Goal: Use online tool/utility: Utilize a website feature to perform a specific function

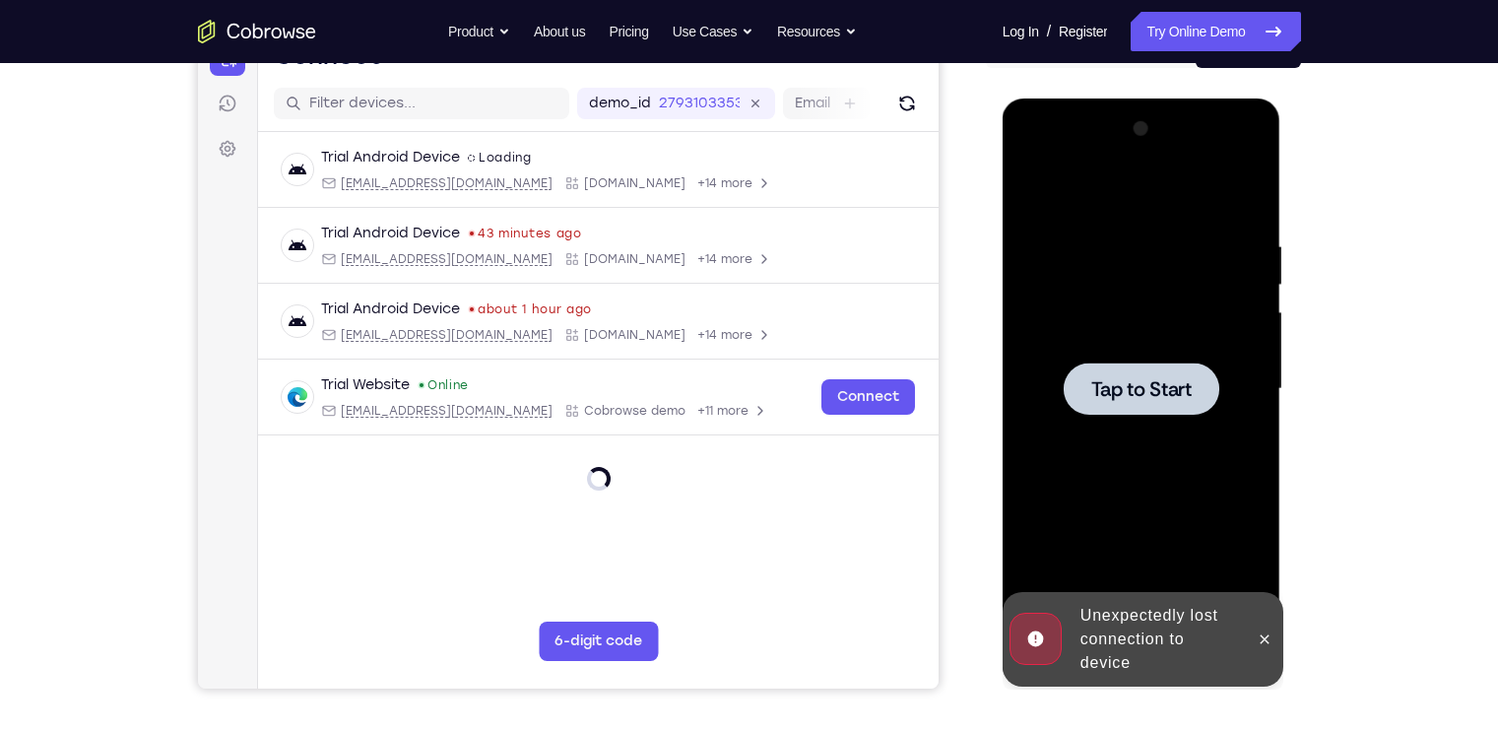
scroll to position [227, 0]
click at [1201, 354] on div at bounding box center [1141, 388] width 248 height 551
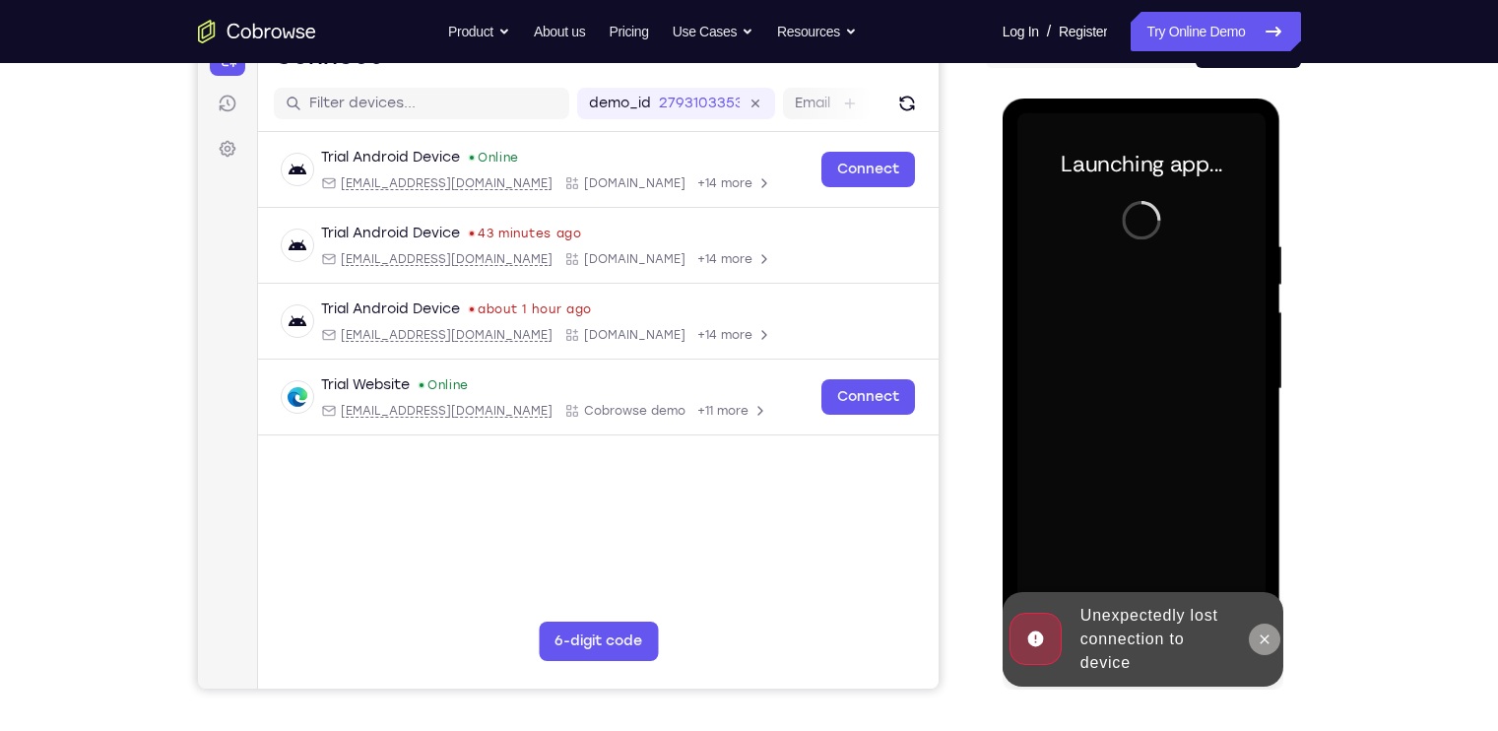
click at [1274, 635] on button at bounding box center [1265, 639] width 32 height 32
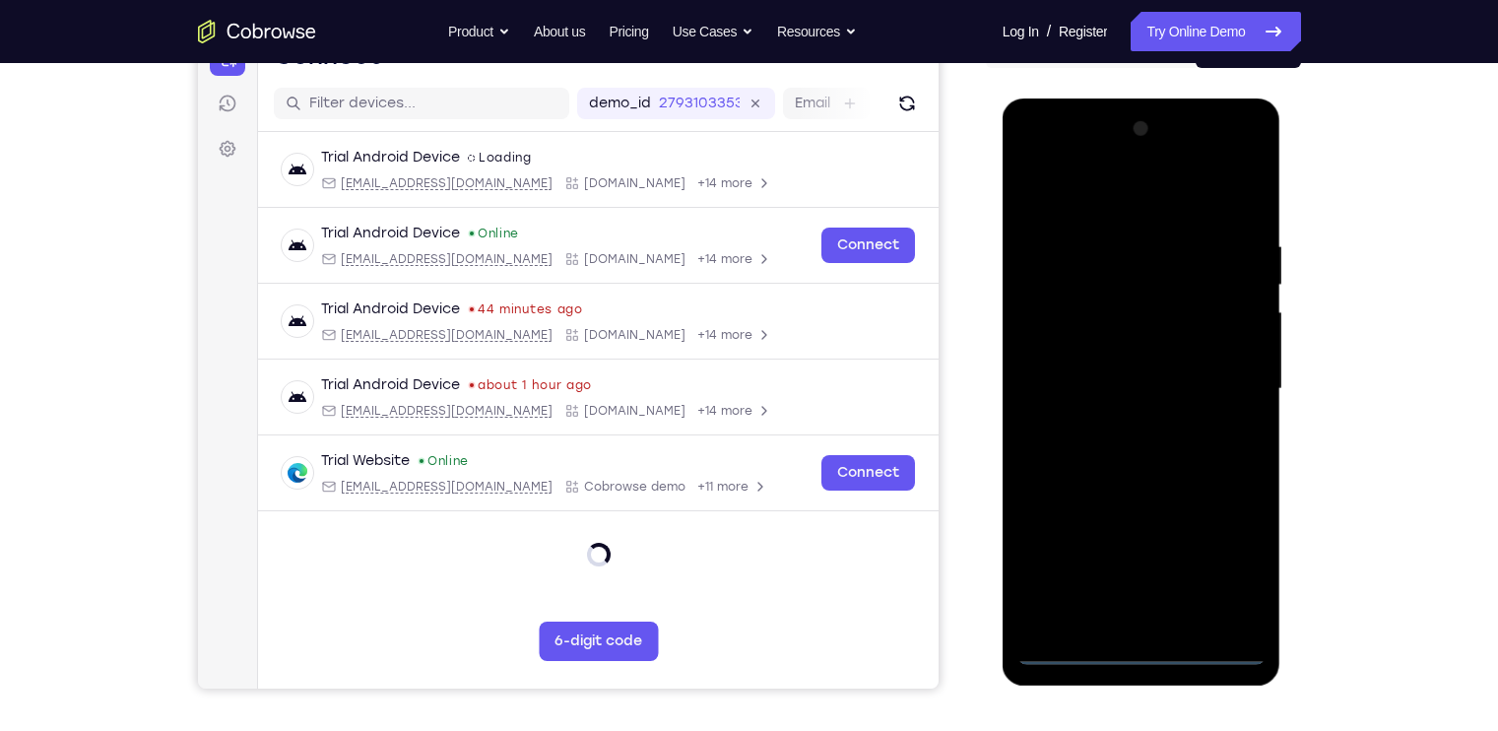
click at [1137, 644] on div at bounding box center [1141, 388] width 248 height 551
click at [1216, 565] on div at bounding box center [1141, 388] width 248 height 551
click at [1094, 191] on div at bounding box center [1141, 388] width 248 height 551
click at [1223, 391] on div at bounding box center [1141, 388] width 248 height 551
click at [1122, 418] on div at bounding box center [1141, 388] width 248 height 551
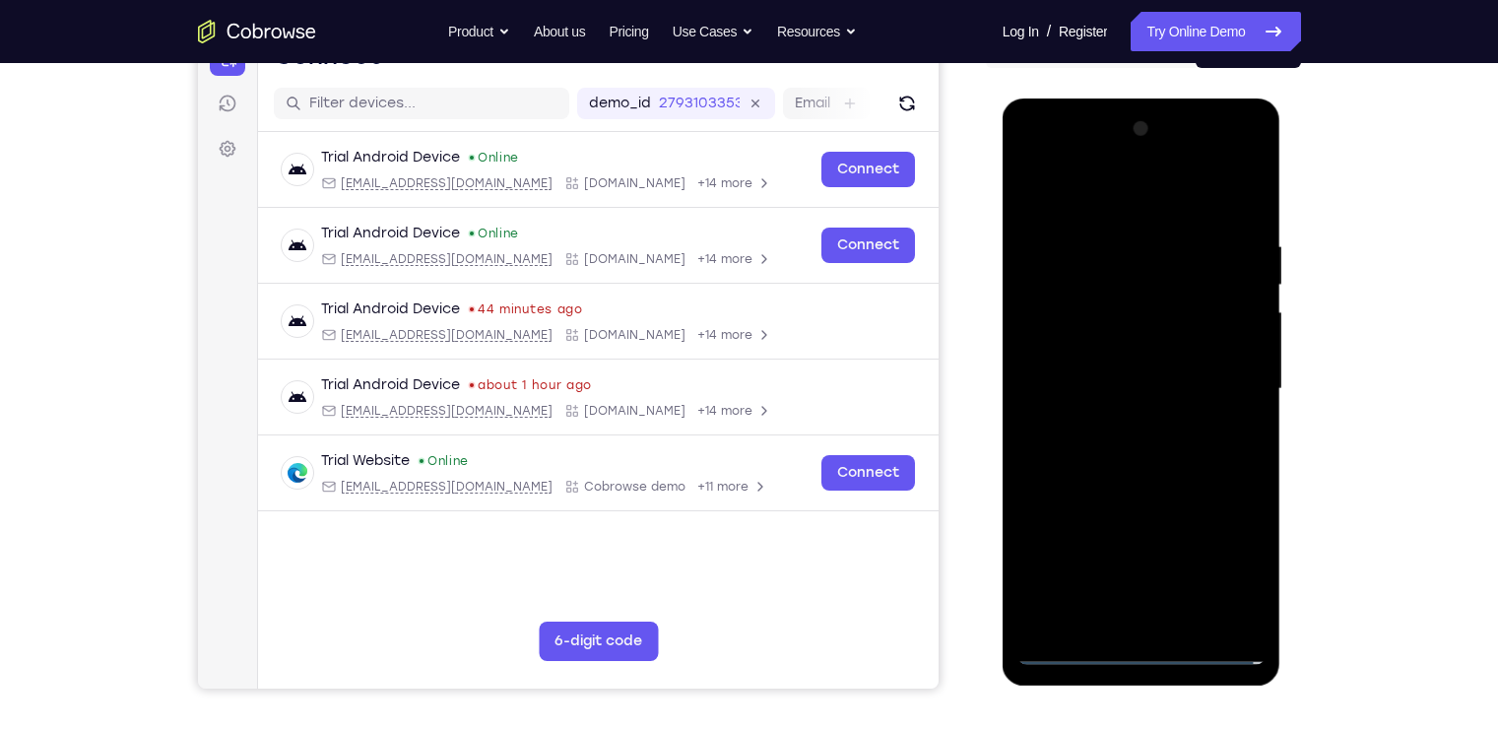
click at [1121, 363] on div at bounding box center [1141, 388] width 248 height 551
click at [1113, 345] on div at bounding box center [1141, 388] width 248 height 551
click at [1145, 383] on div at bounding box center [1141, 388] width 248 height 551
click at [1159, 454] on div at bounding box center [1141, 388] width 248 height 551
click at [1159, 450] on div at bounding box center [1141, 388] width 248 height 551
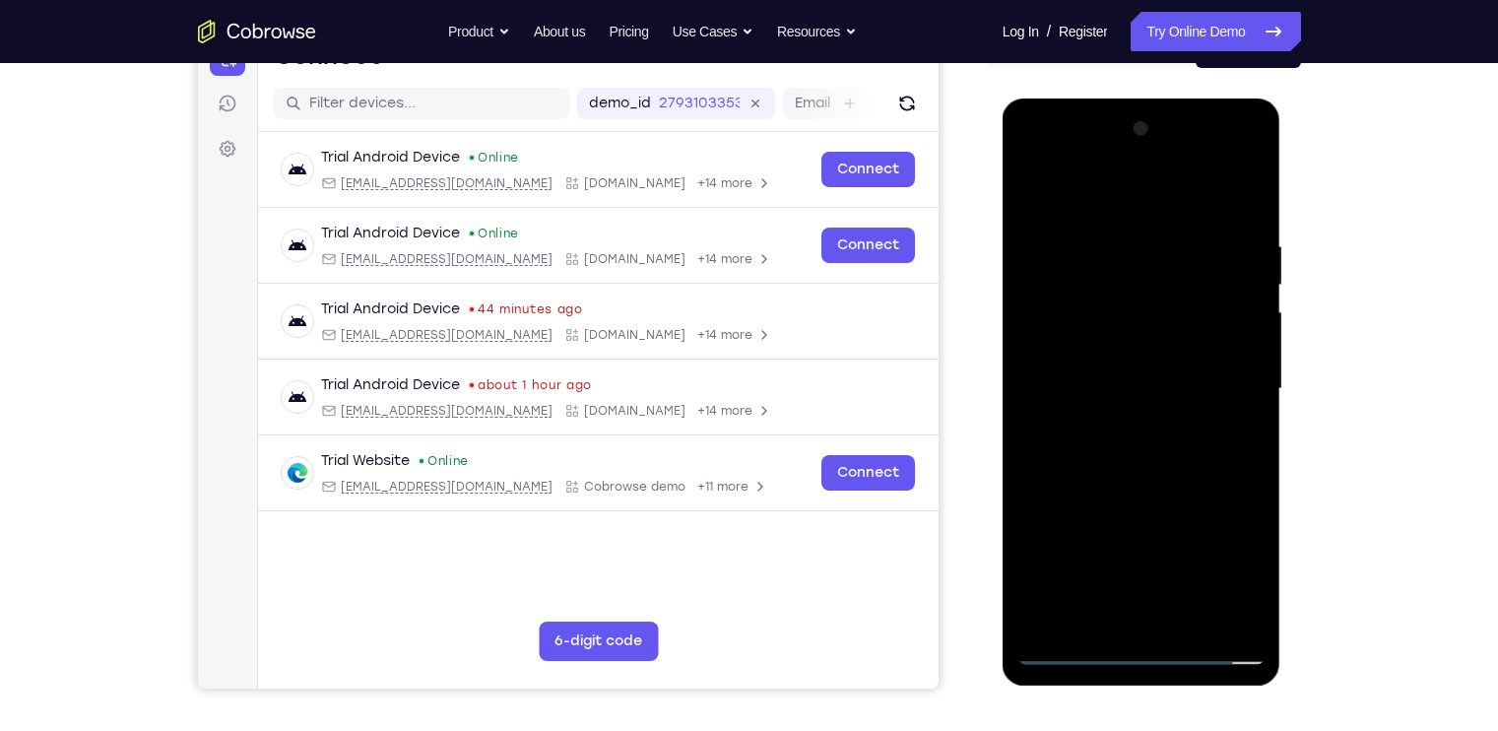
click at [1165, 467] on div at bounding box center [1141, 388] width 248 height 551
click at [1249, 218] on div at bounding box center [1141, 388] width 248 height 551
click at [1168, 473] on div at bounding box center [1141, 388] width 248 height 551
click at [1235, 198] on div at bounding box center [1141, 388] width 248 height 551
click at [1193, 614] on div at bounding box center [1141, 388] width 248 height 551
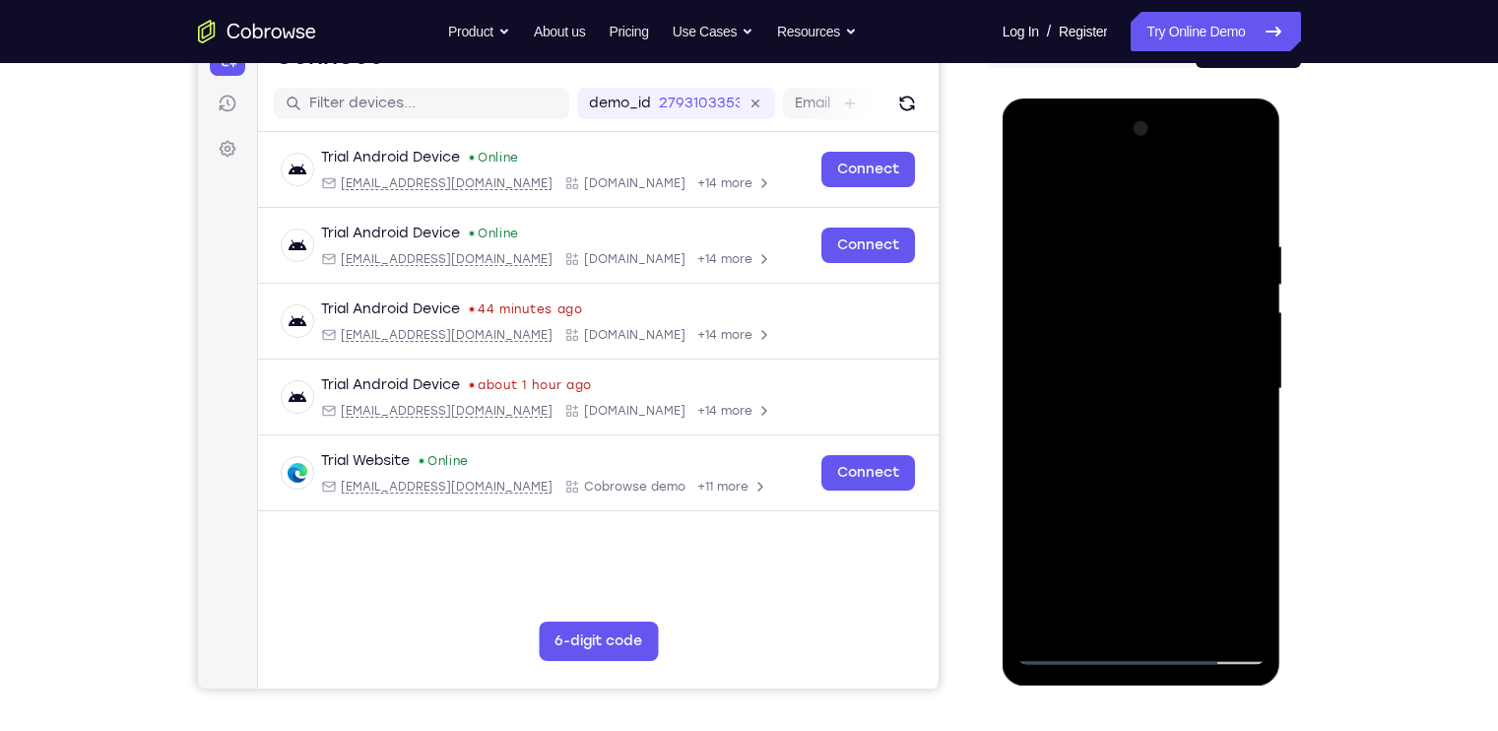
click at [1177, 494] on div at bounding box center [1141, 388] width 248 height 551
click at [1141, 366] on div at bounding box center [1141, 388] width 248 height 551
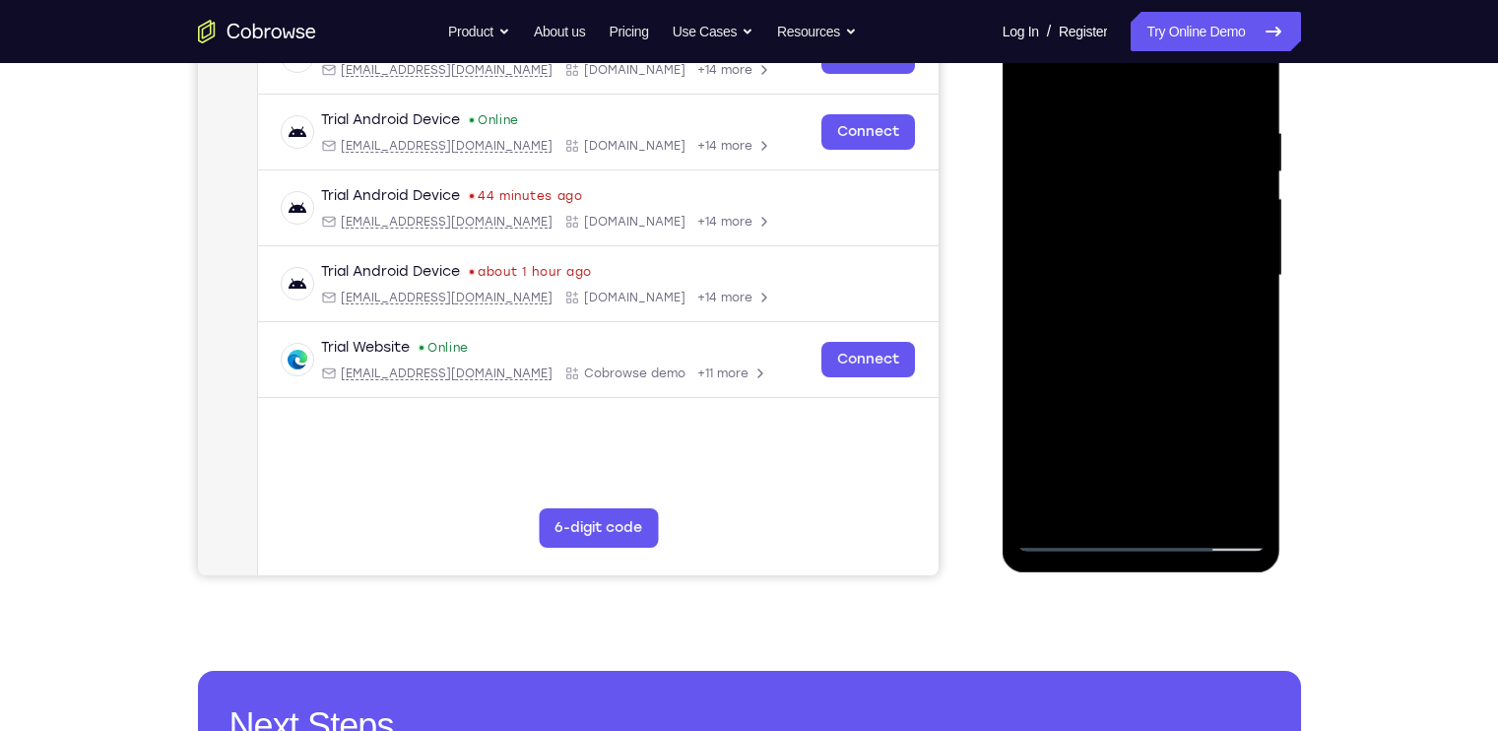
scroll to position [280, 0]
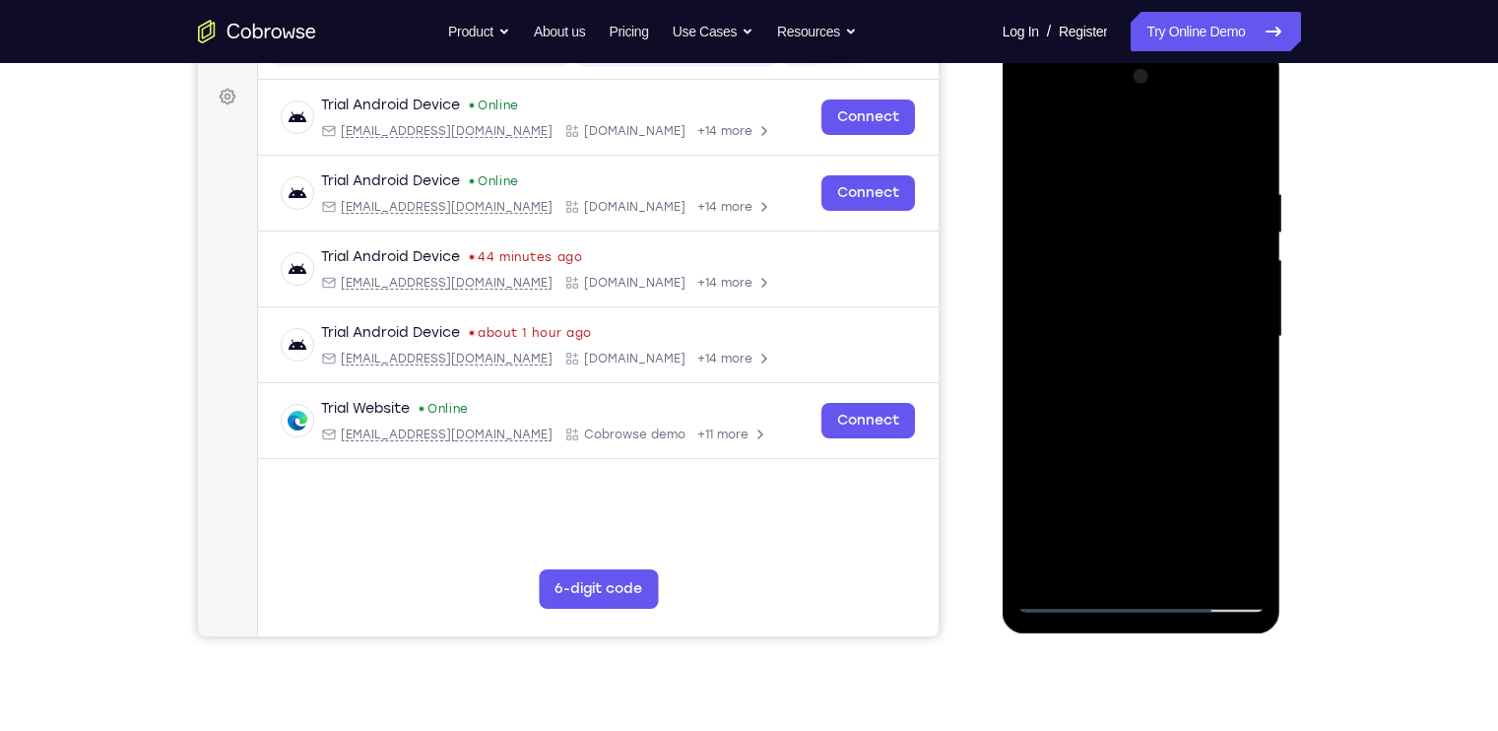
click at [1035, 144] on div at bounding box center [1141, 336] width 248 height 551
click at [1129, 318] on div at bounding box center [1141, 336] width 248 height 551
click at [1136, 561] on div at bounding box center [1141, 336] width 248 height 551
click at [1092, 562] on div at bounding box center [1141, 336] width 248 height 551
click at [1253, 444] on div at bounding box center [1141, 336] width 248 height 551
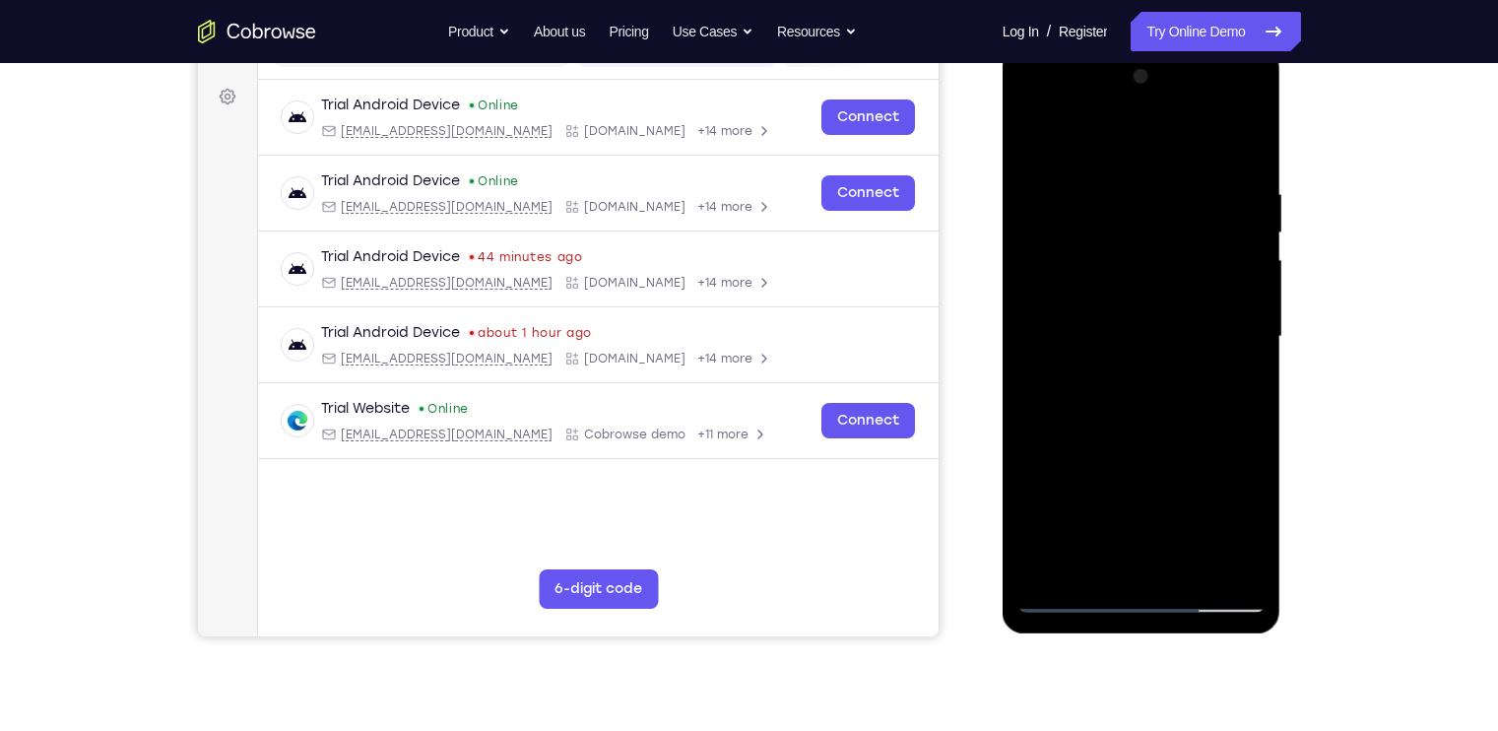
click at [1253, 444] on div at bounding box center [1141, 336] width 248 height 551
click at [1240, 370] on div at bounding box center [1141, 336] width 248 height 551
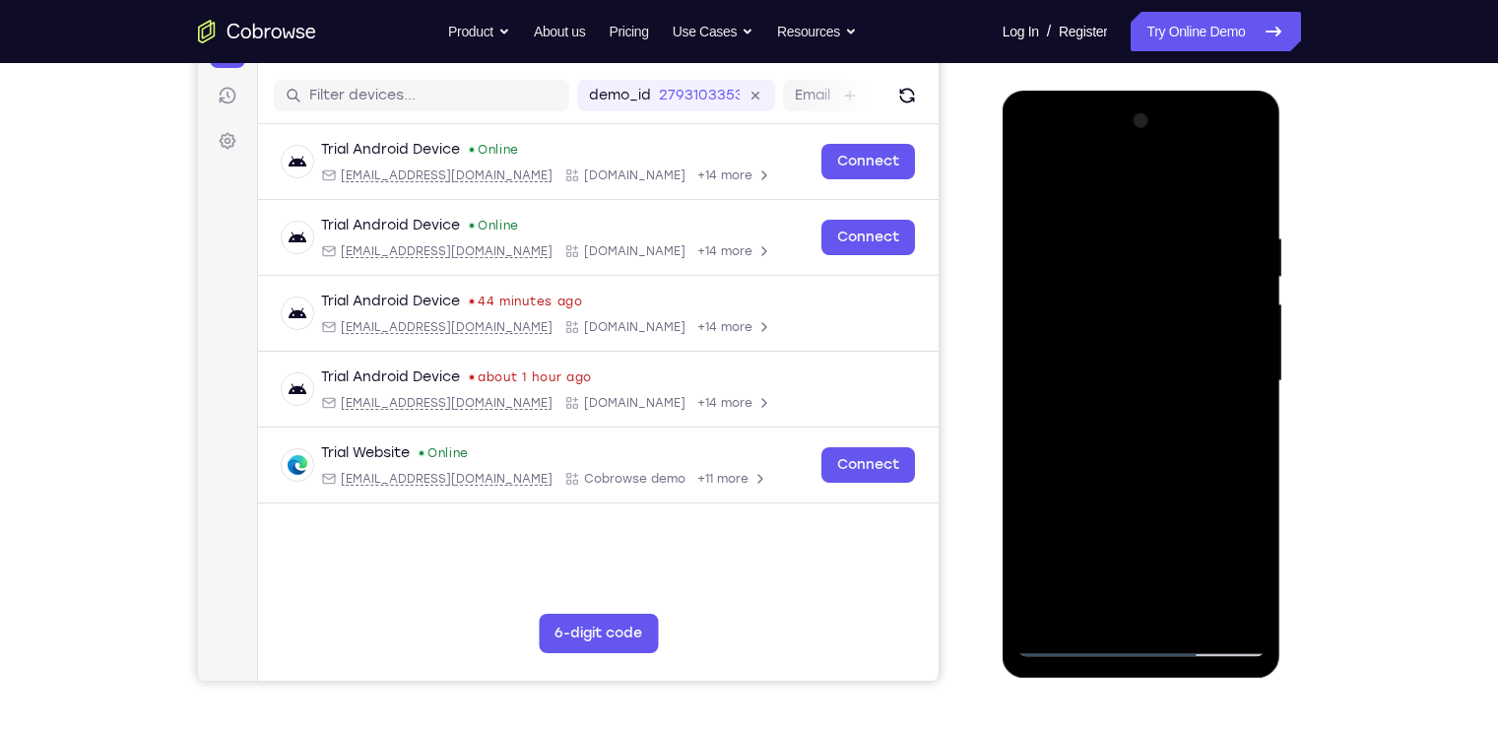
scroll to position [235, 0]
click at [1027, 187] on div at bounding box center [1141, 380] width 248 height 551
drag, startPoint x: 1111, startPoint y: 397, endPoint x: 1090, endPoint y: 308, distance: 91.0
click at [1090, 308] on div at bounding box center [1141, 380] width 248 height 551
click at [1044, 172] on div at bounding box center [1141, 380] width 248 height 551
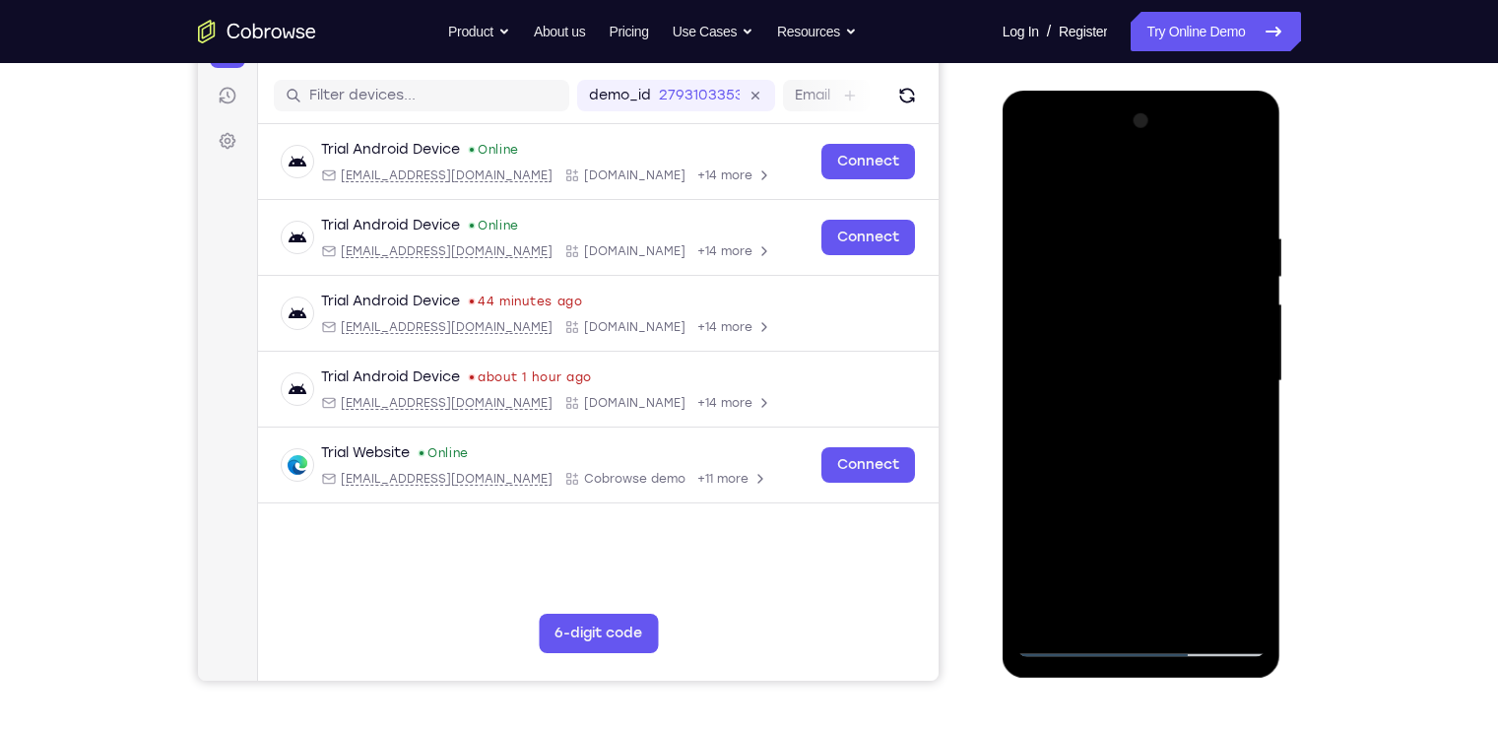
drag, startPoint x: 1136, startPoint y: 355, endPoint x: 1145, endPoint y: 491, distance: 136.2
click at [1145, 491] on div at bounding box center [1141, 380] width 248 height 551
drag, startPoint x: 1170, startPoint y: 495, endPoint x: 1175, endPoint y: 567, distance: 72.1
click at [1175, 567] on div at bounding box center [1141, 380] width 248 height 551
drag, startPoint x: 1175, startPoint y: 524, endPoint x: 1179, endPoint y: 378, distance: 145.8
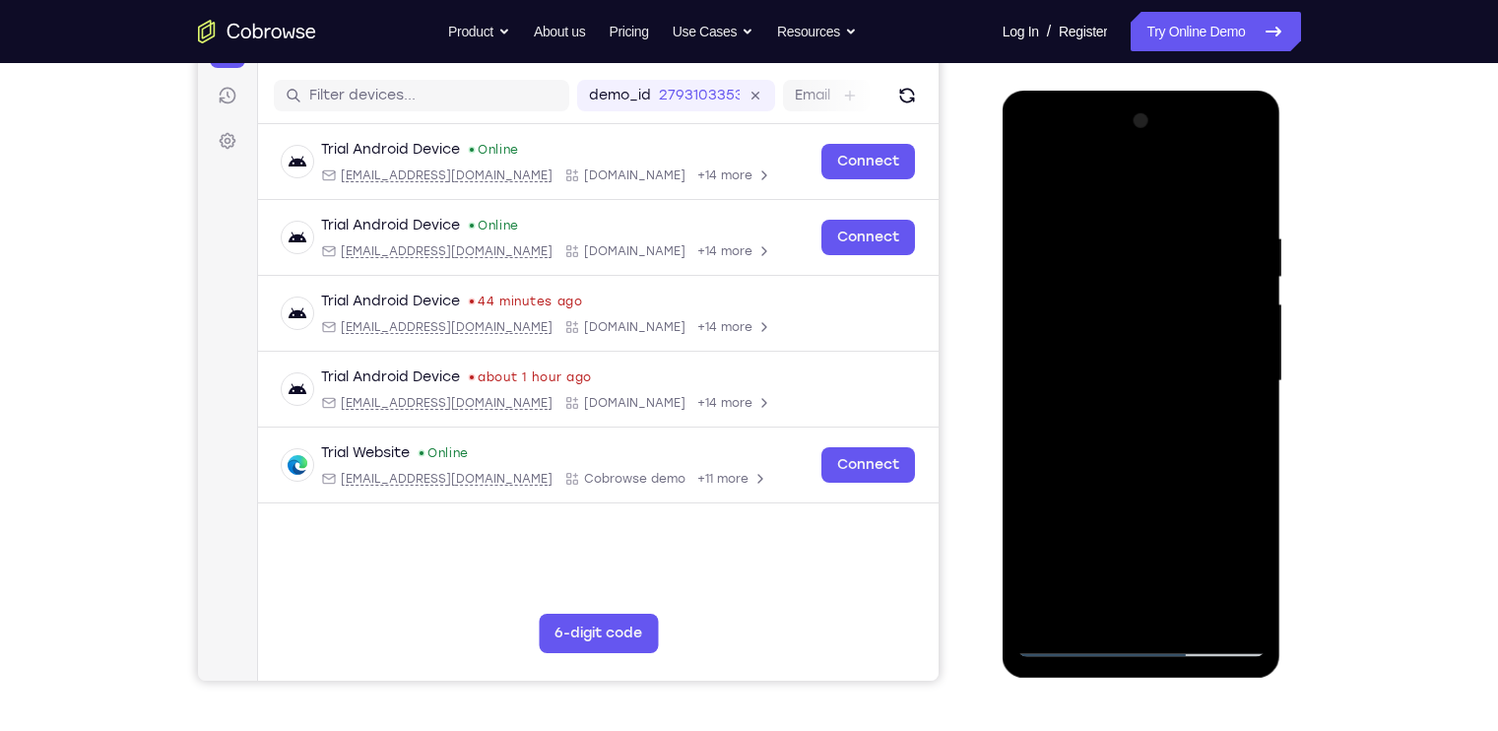
click at [1179, 378] on div at bounding box center [1141, 380] width 248 height 551
drag, startPoint x: 1193, startPoint y: 467, endPoint x: 1191, endPoint y: 503, distance: 36.5
click at [1191, 503] on div at bounding box center [1141, 380] width 248 height 551
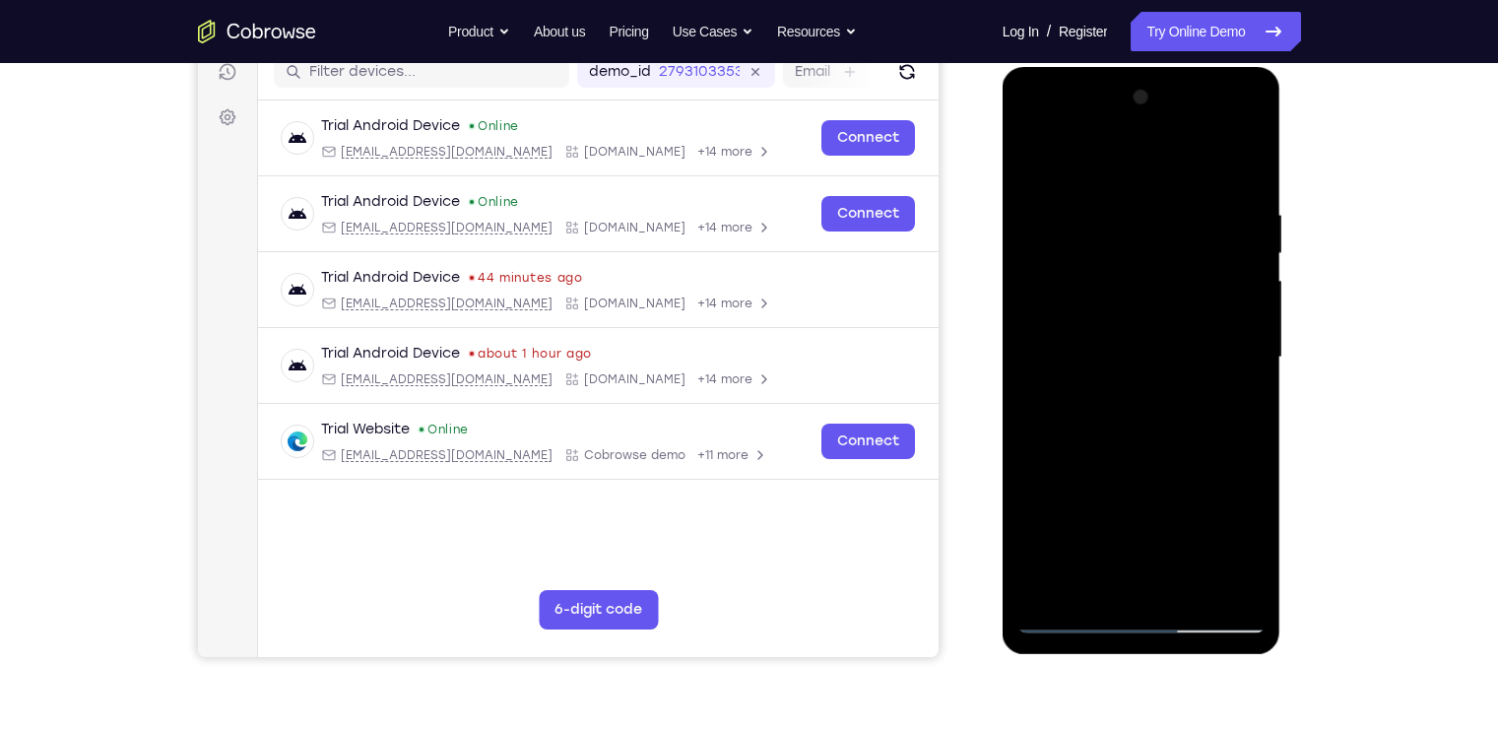
scroll to position [260, 0]
click at [1246, 157] on div at bounding box center [1141, 356] width 248 height 551
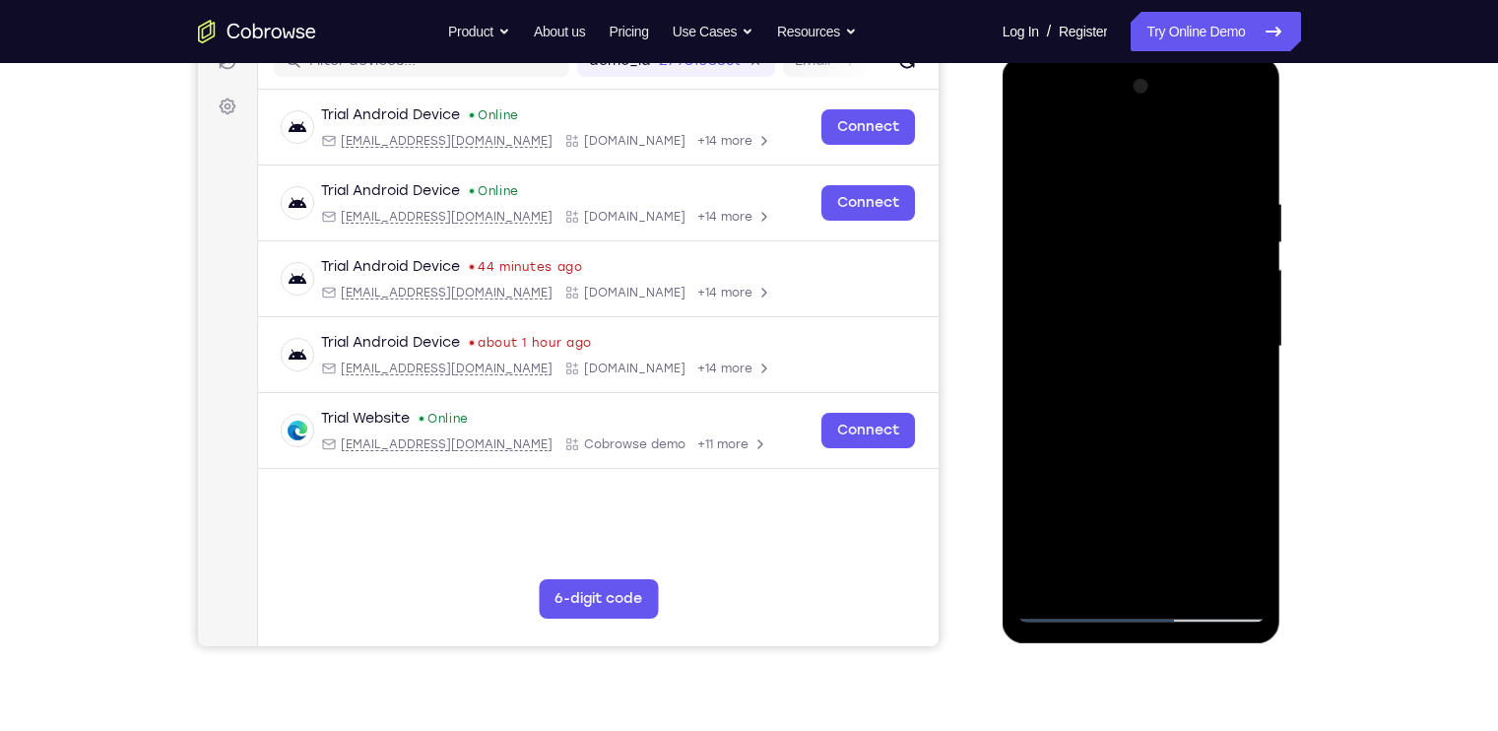
scroll to position [266, 0]
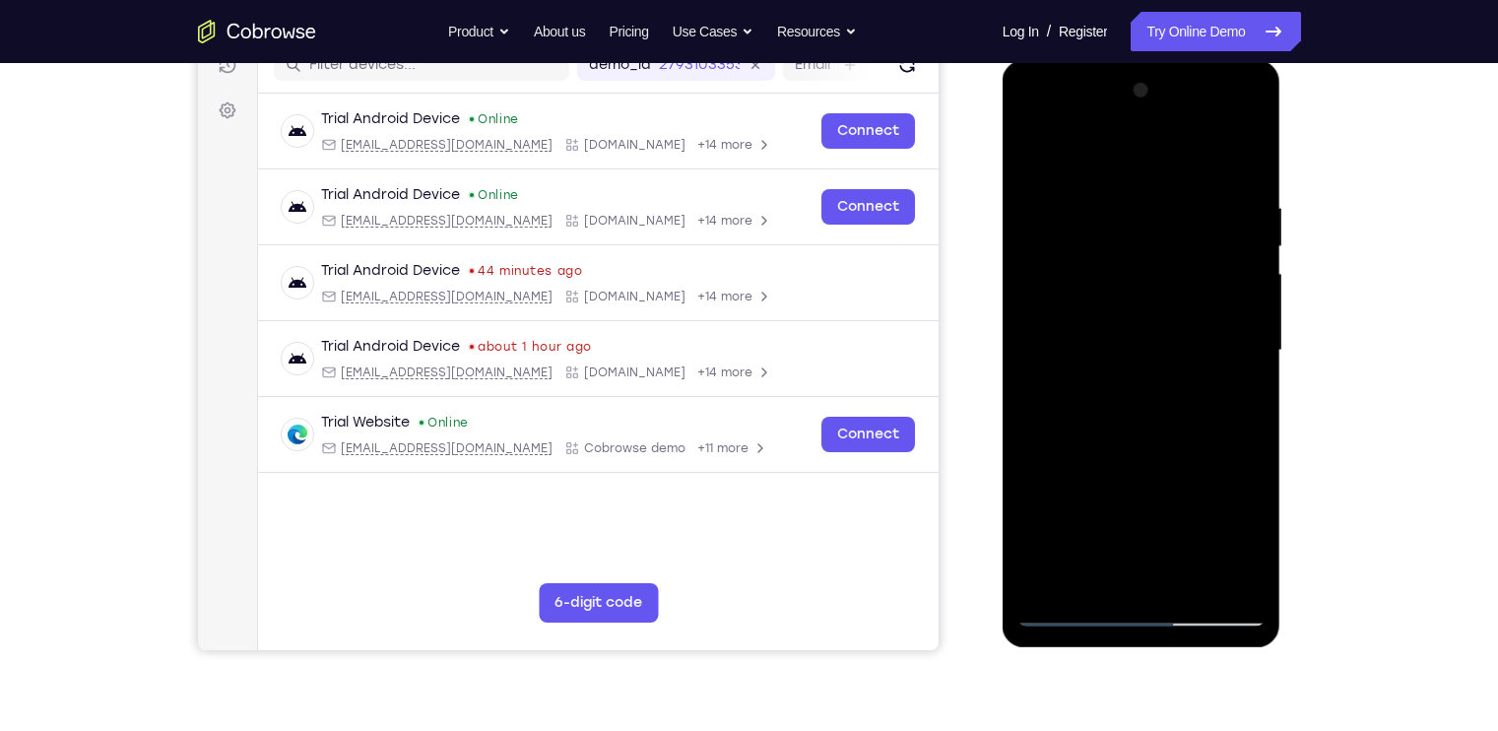
click at [1248, 153] on div at bounding box center [1141, 350] width 248 height 551
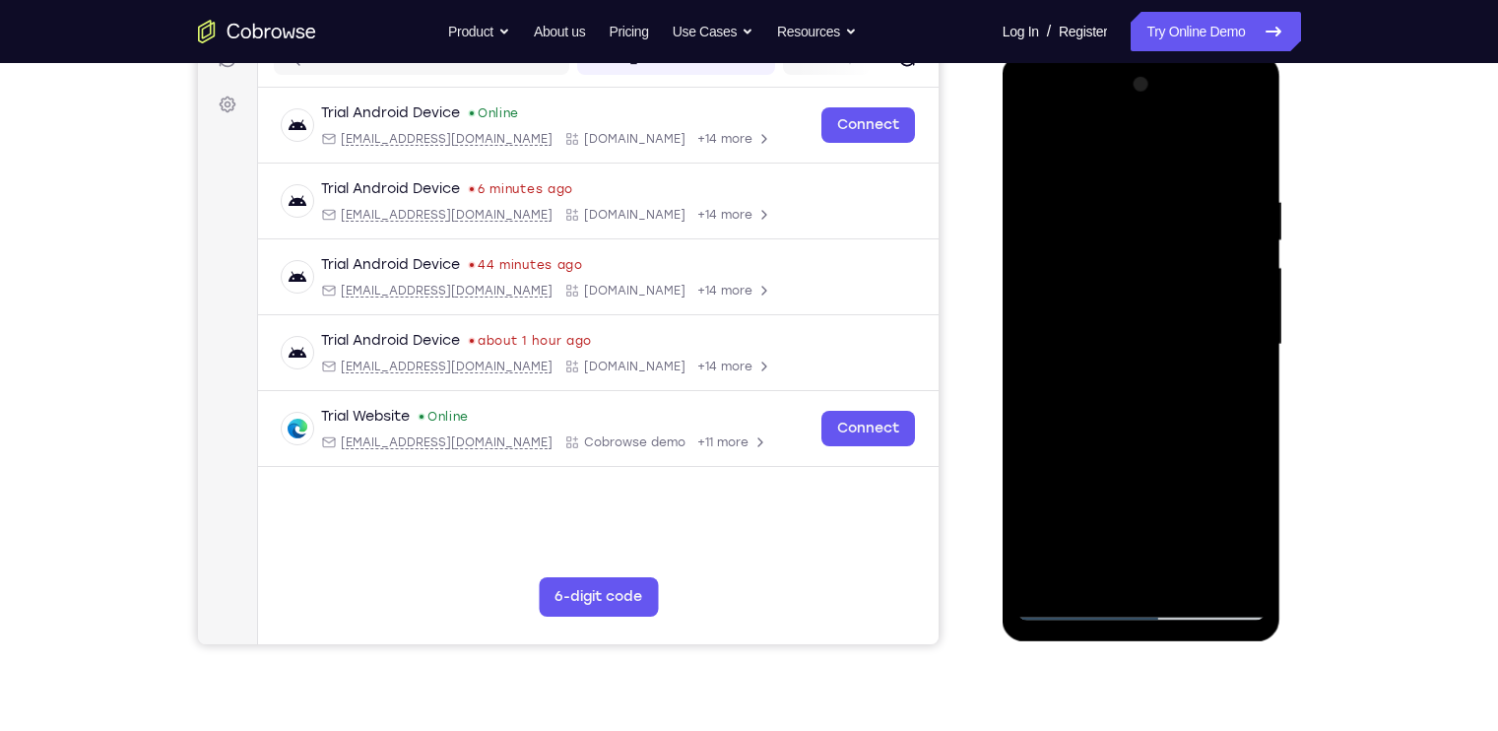
scroll to position [271, 0]
drag, startPoint x: 1177, startPoint y: 320, endPoint x: 1170, endPoint y: 409, distance: 88.9
click at [1170, 409] on div at bounding box center [1141, 345] width 248 height 551
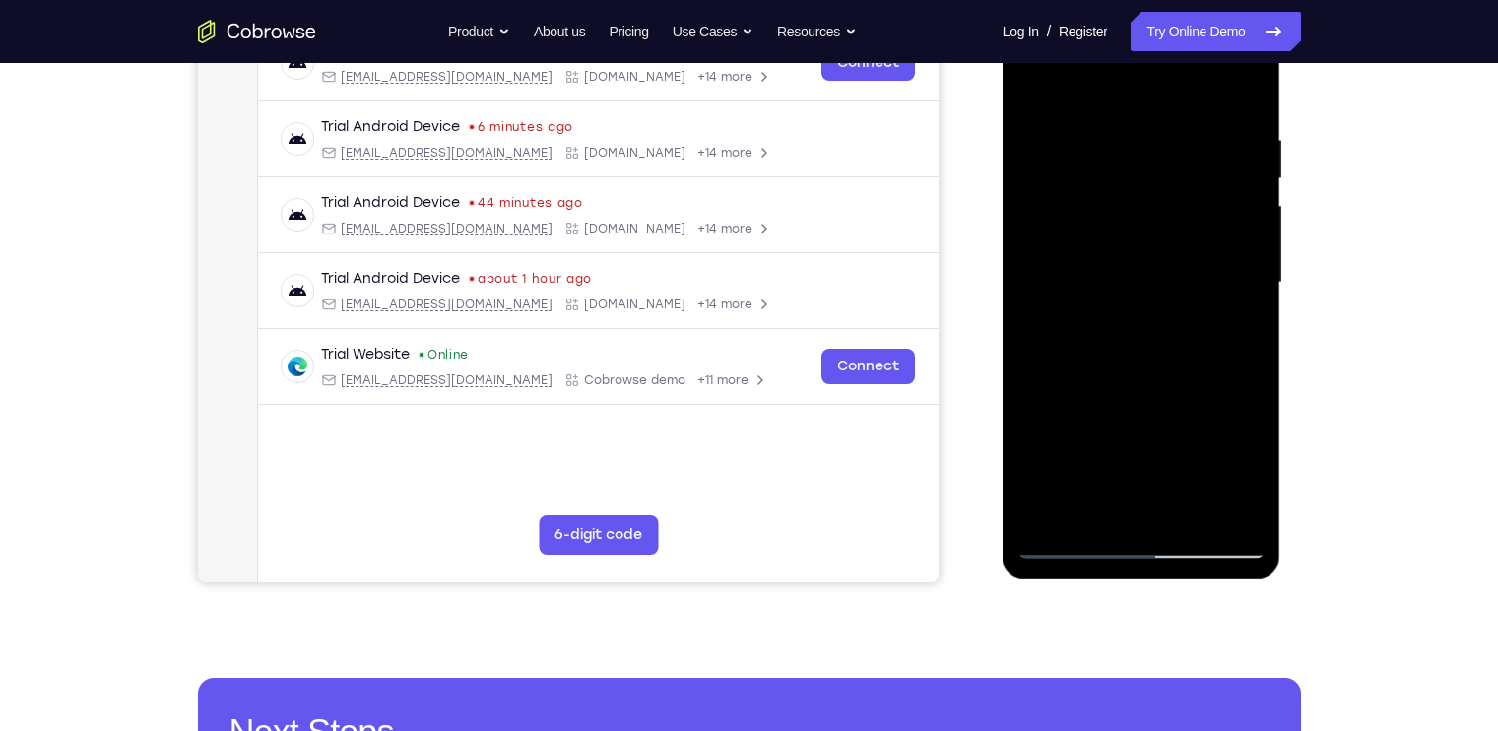
scroll to position [335, 0]
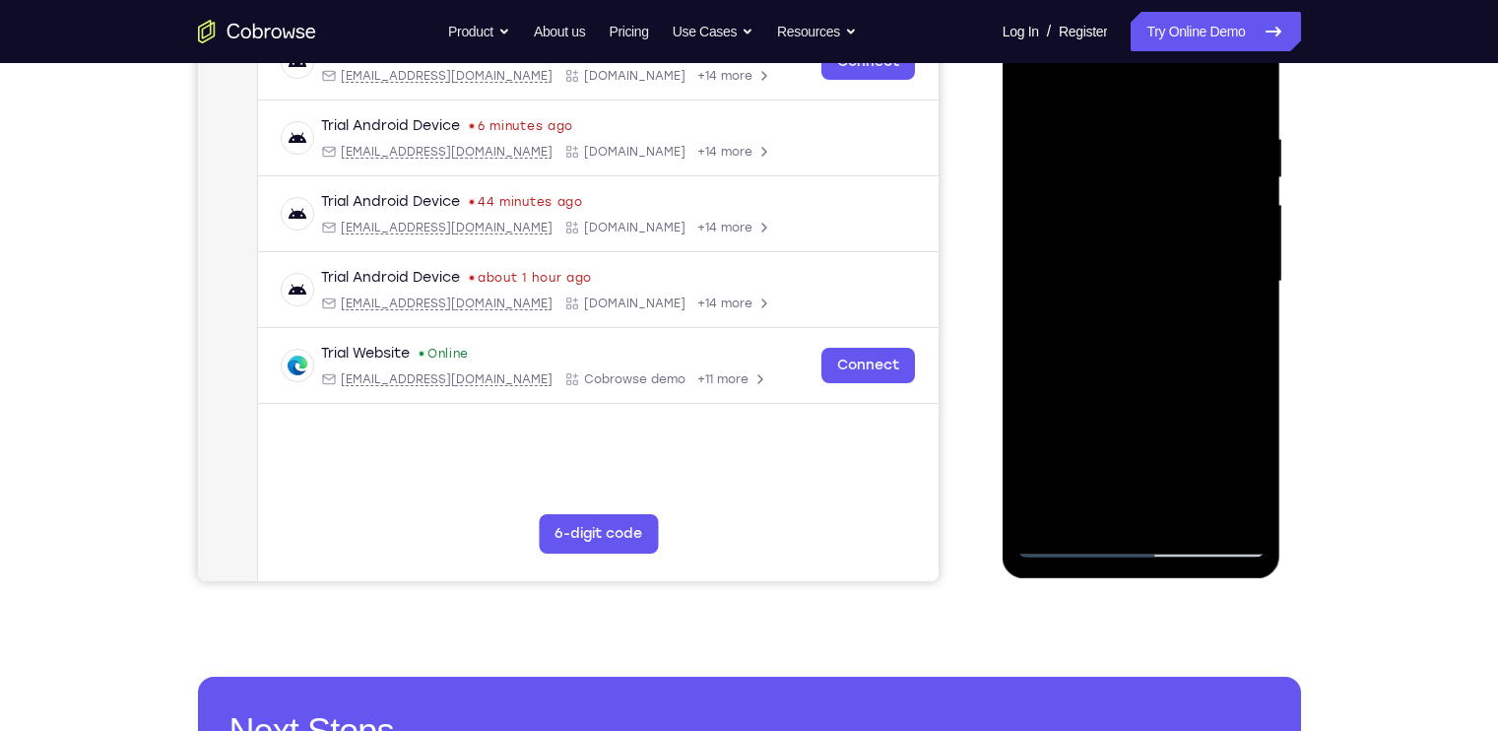
click at [1190, 514] on div at bounding box center [1141, 281] width 248 height 551
click at [1193, 502] on div at bounding box center [1141, 281] width 248 height 551
click at [1148, 302] on div at bounding box center [1141, 281] width 248 height 551
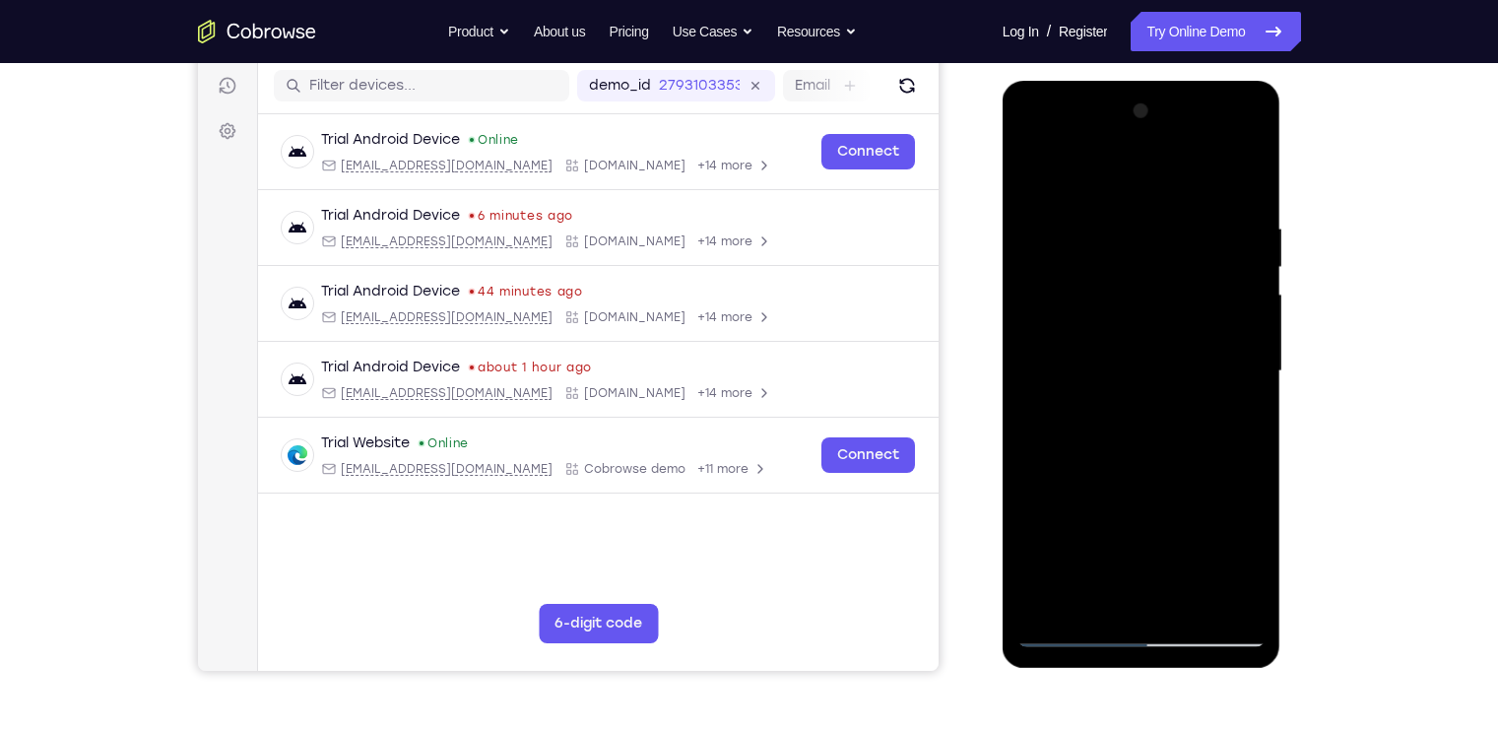
scroll to position [243, 0]
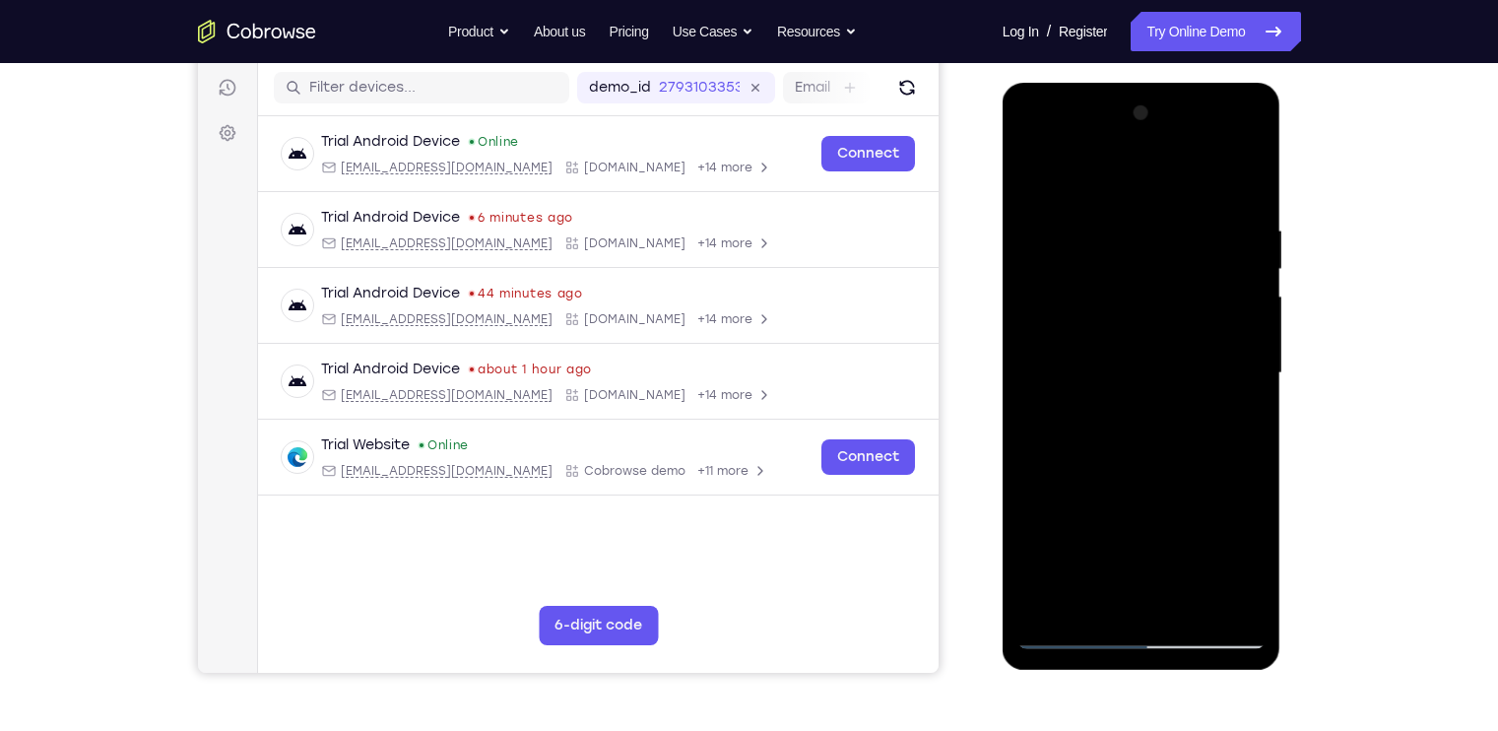
click at [1027, 170] on div at bounding box center [1141, 372] width 248 height 551
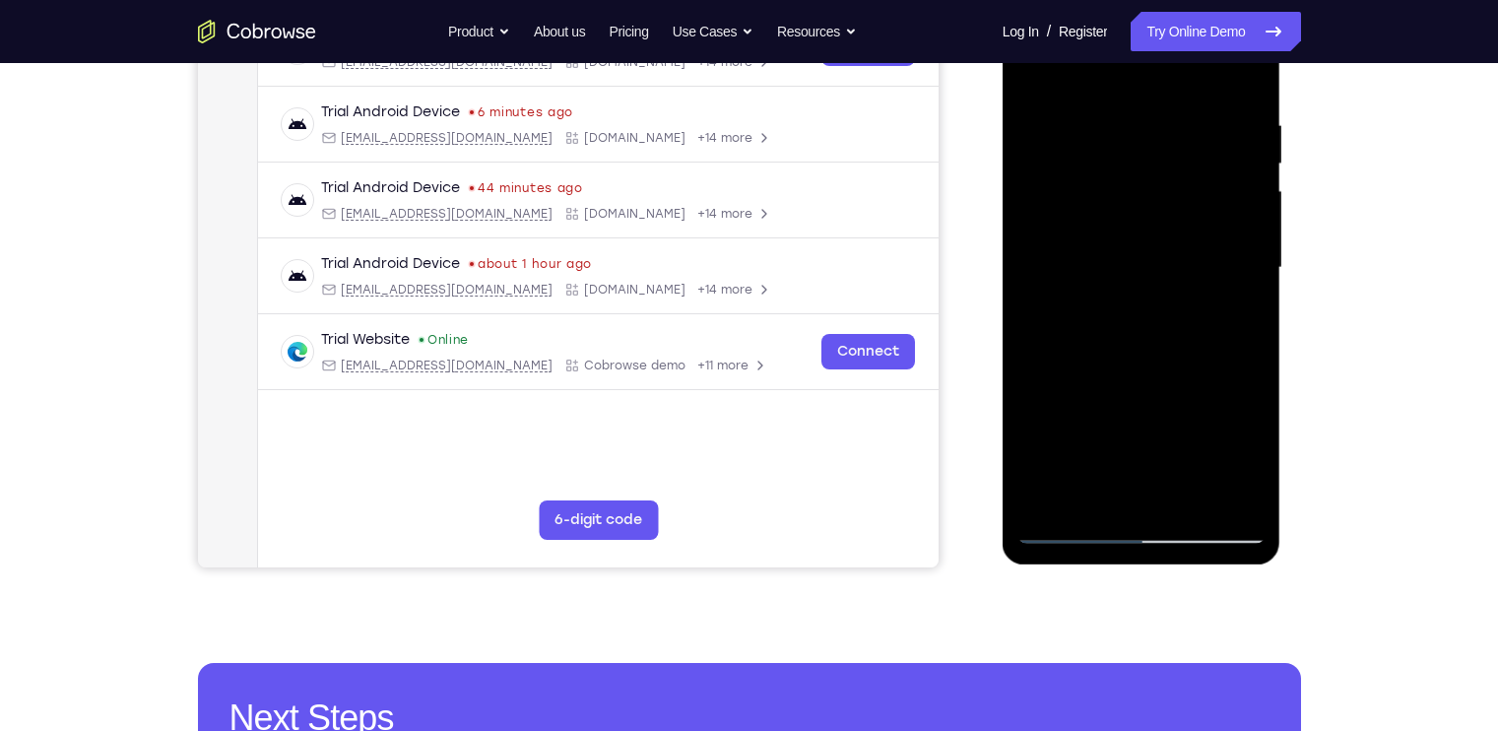
scroll to position [316, 0]
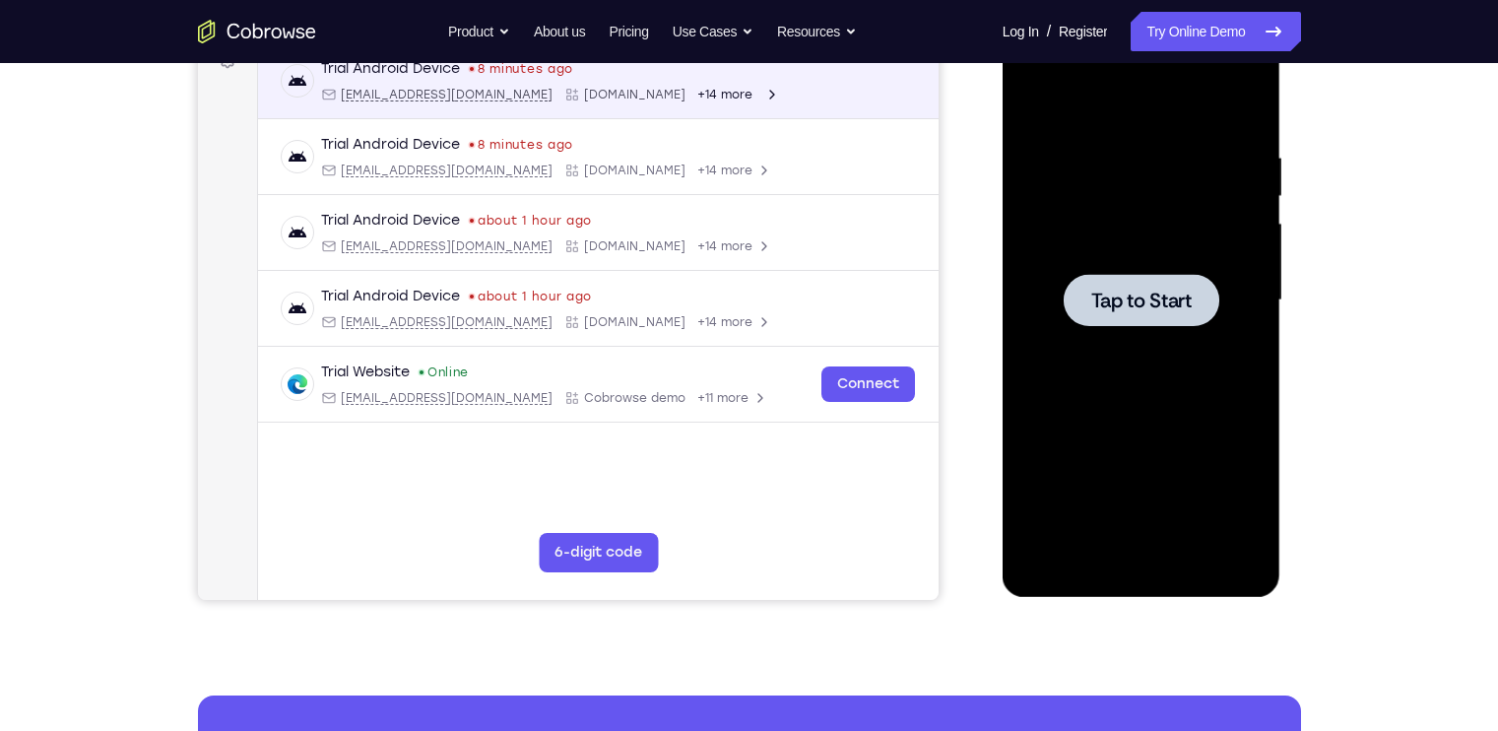
click at [1067, 236] on div at bounding box center [1141, 300] width 248 height 551
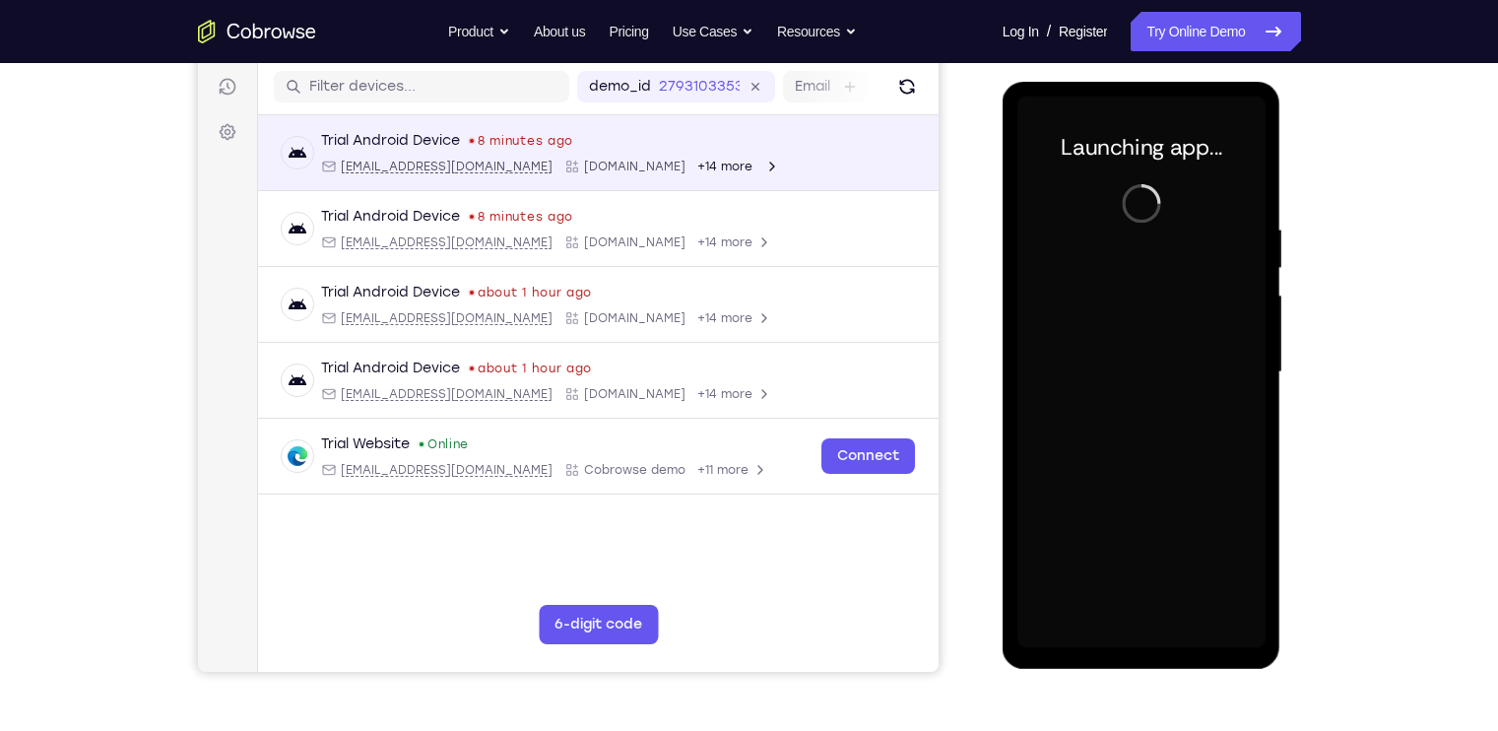
scroll to position [255, 0]
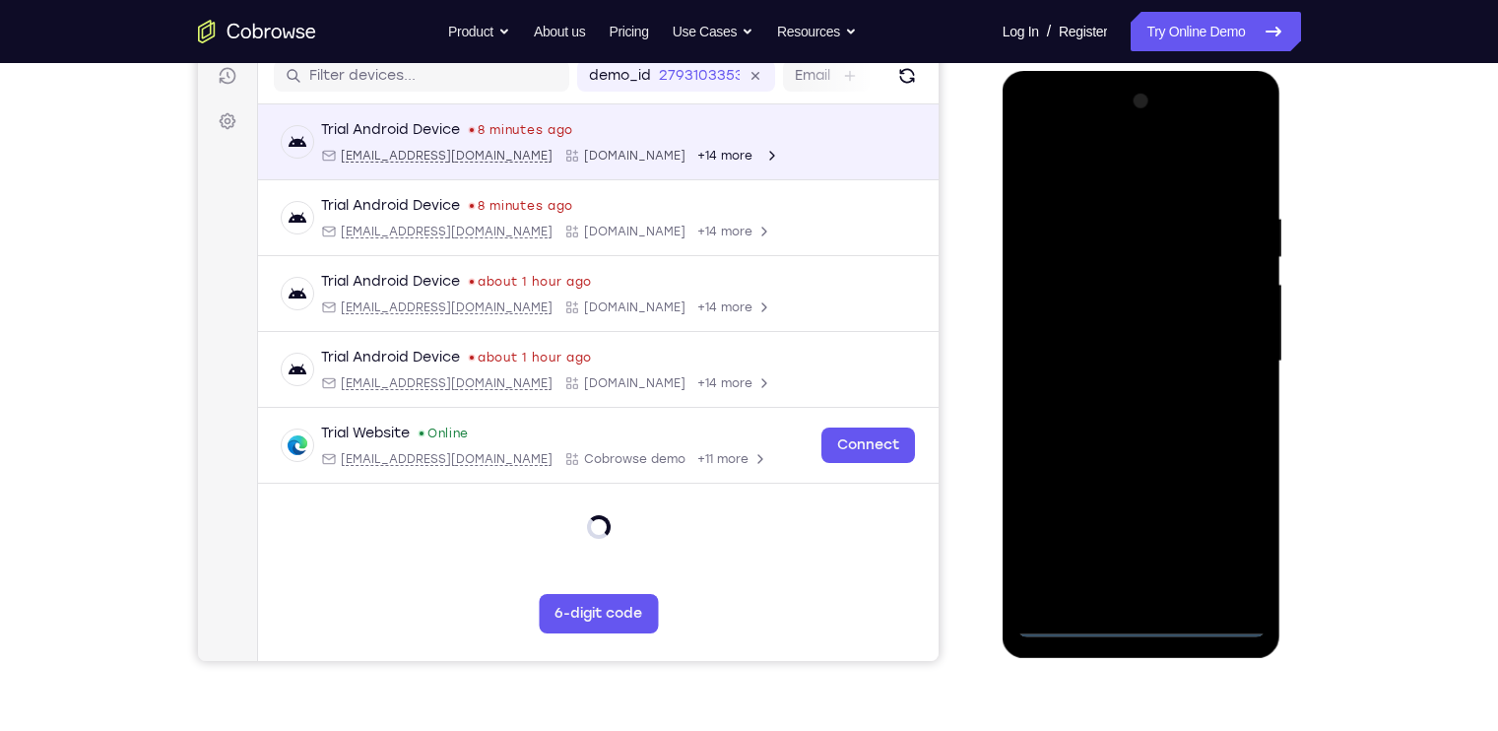
click at [1135, 618] on div at bounding box center [1141, 361] width 248 height 551
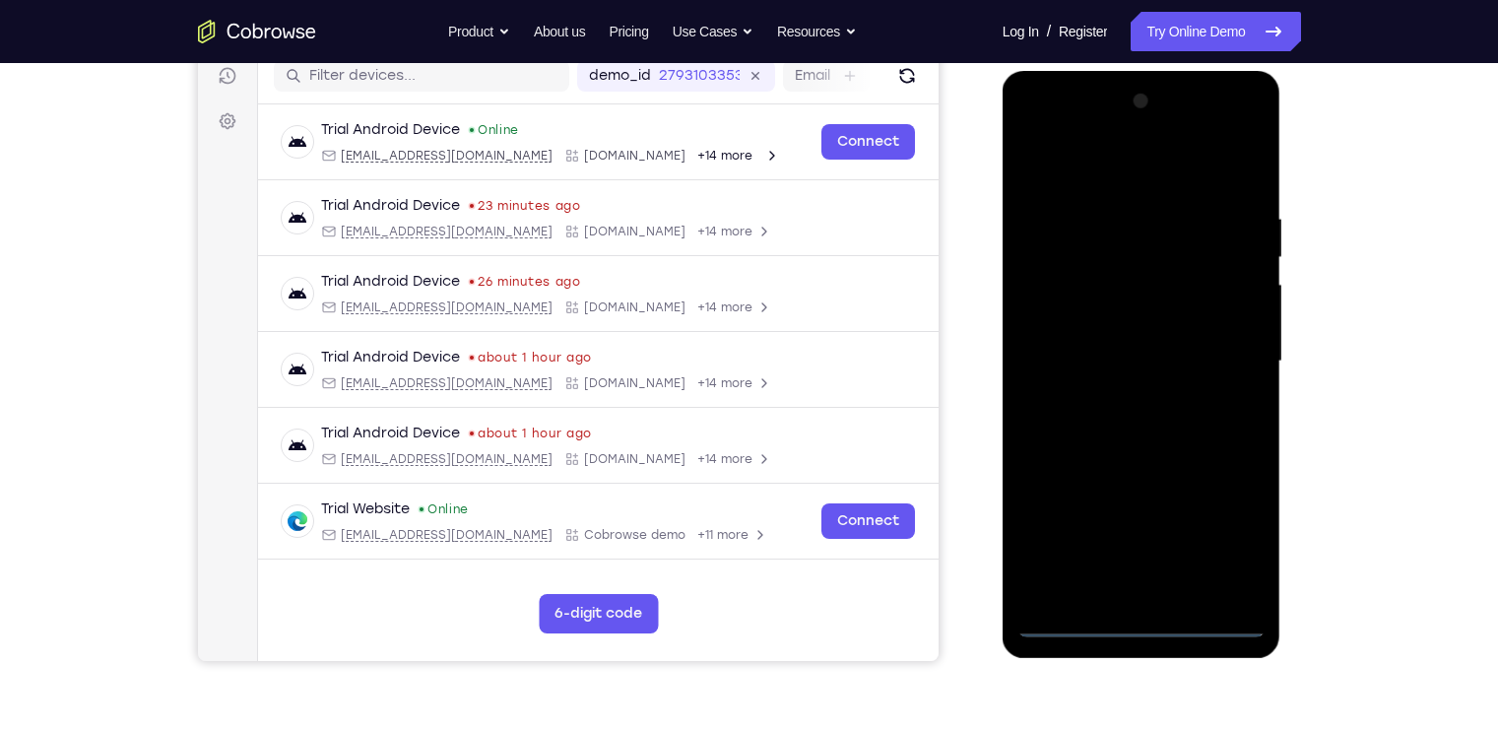
click at [1228, 524] on div at bounding box center [1141, 361] width 248 height 551
click at [1072, 166] on div at bounding box center [1141, 361] width 248 height 551
click at [1208, 340] on div at bounding box center [1141, 361] width 248 height 551
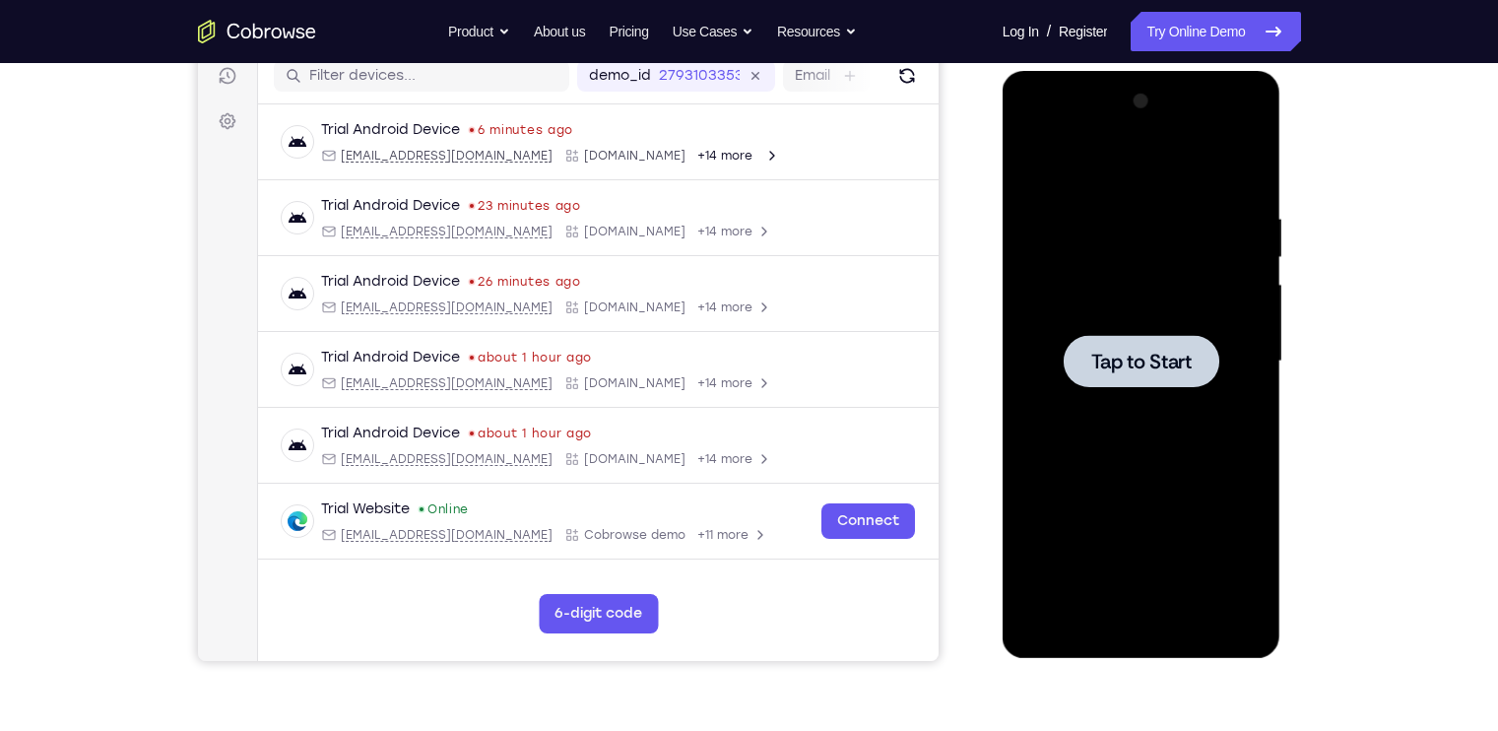
click at [1214, 325] on div at bounding box center [1141, 361] width 248 height 551
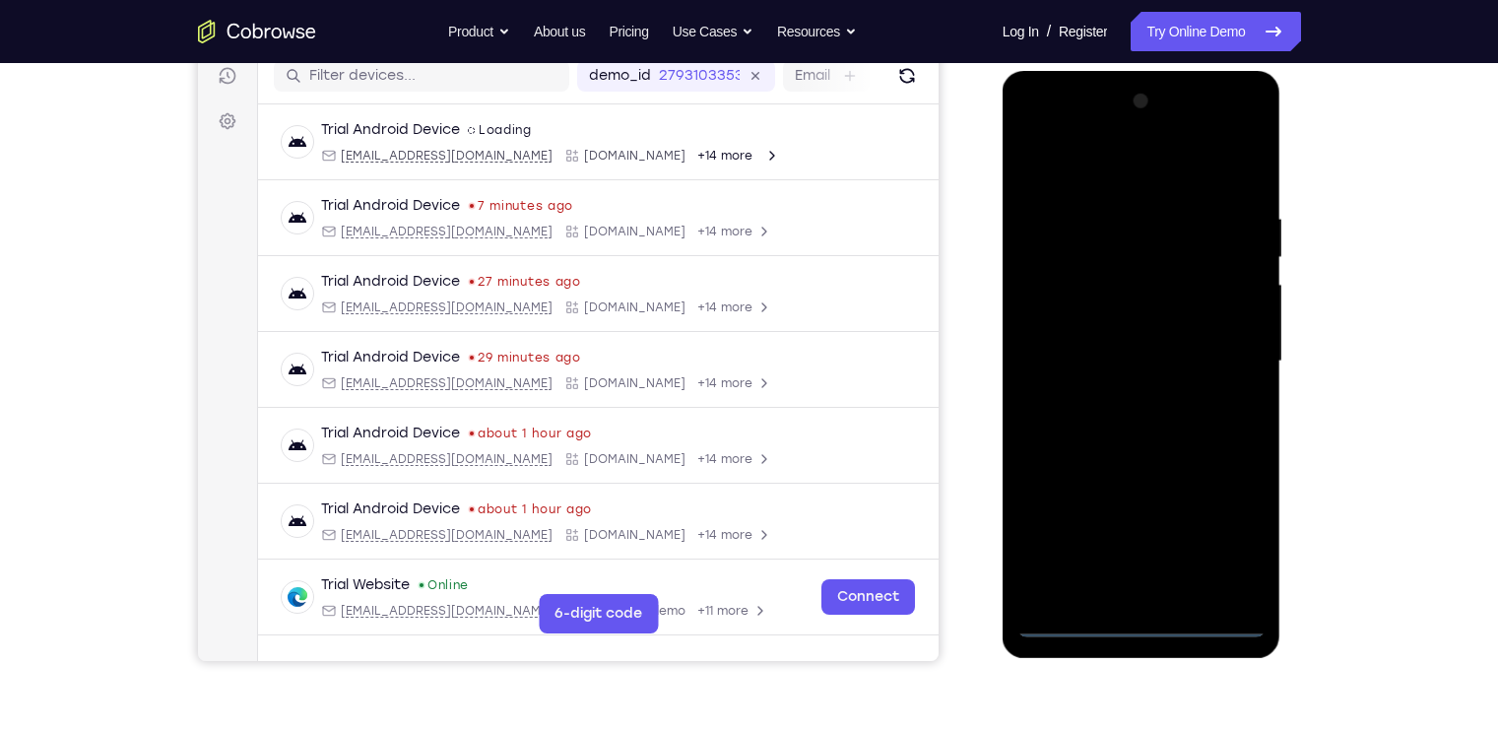
click at [1138, 622] on div at bounding box center [1141, 361] width 248 height 551
click at [1231, 514] on div at bounding box center [1141, 361] width 248 height 551
click at [1228, 542] on div at bounding box center [1141, 361] width 248 height 551
click at [1074, 163] on div at bounding box center [1141, 361] width 248 height 551
click at [1095, 251] on div at bounding box center [1141, 361] width 248 height 551
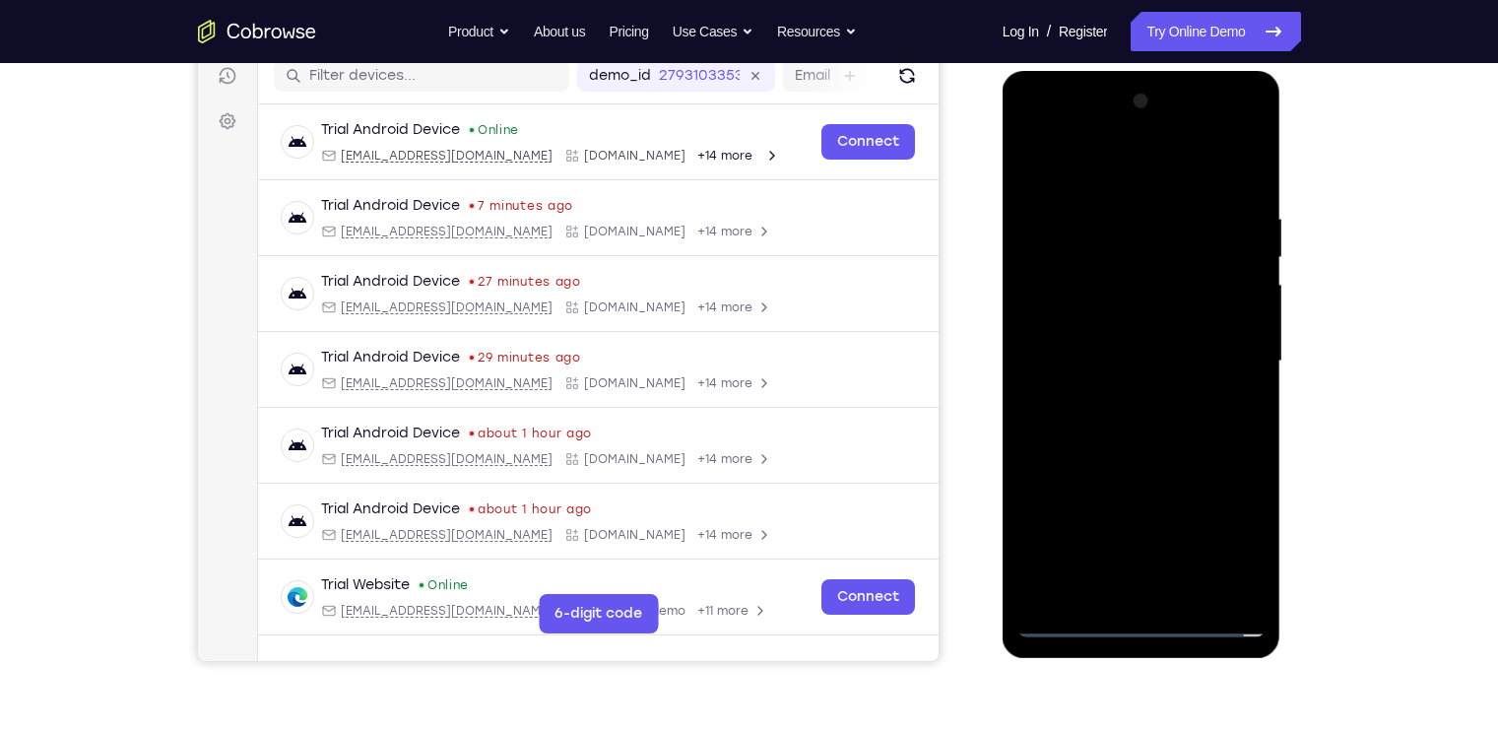
click at [1221, 131] on div at bounding box center [1141, 361] width 248 height 551
click at [1033, 121] on div at bounding box center [1141, 361] width 248 height 551
click at [1109, 266] on div at bounding box center [1141, 361] width 248 height 551
click at [1113, 250] on div at bounding box center [1141, 361] width 248 height 551
click at [1120, 263] on div at bounding box center [1141, 361] width 248 height 551
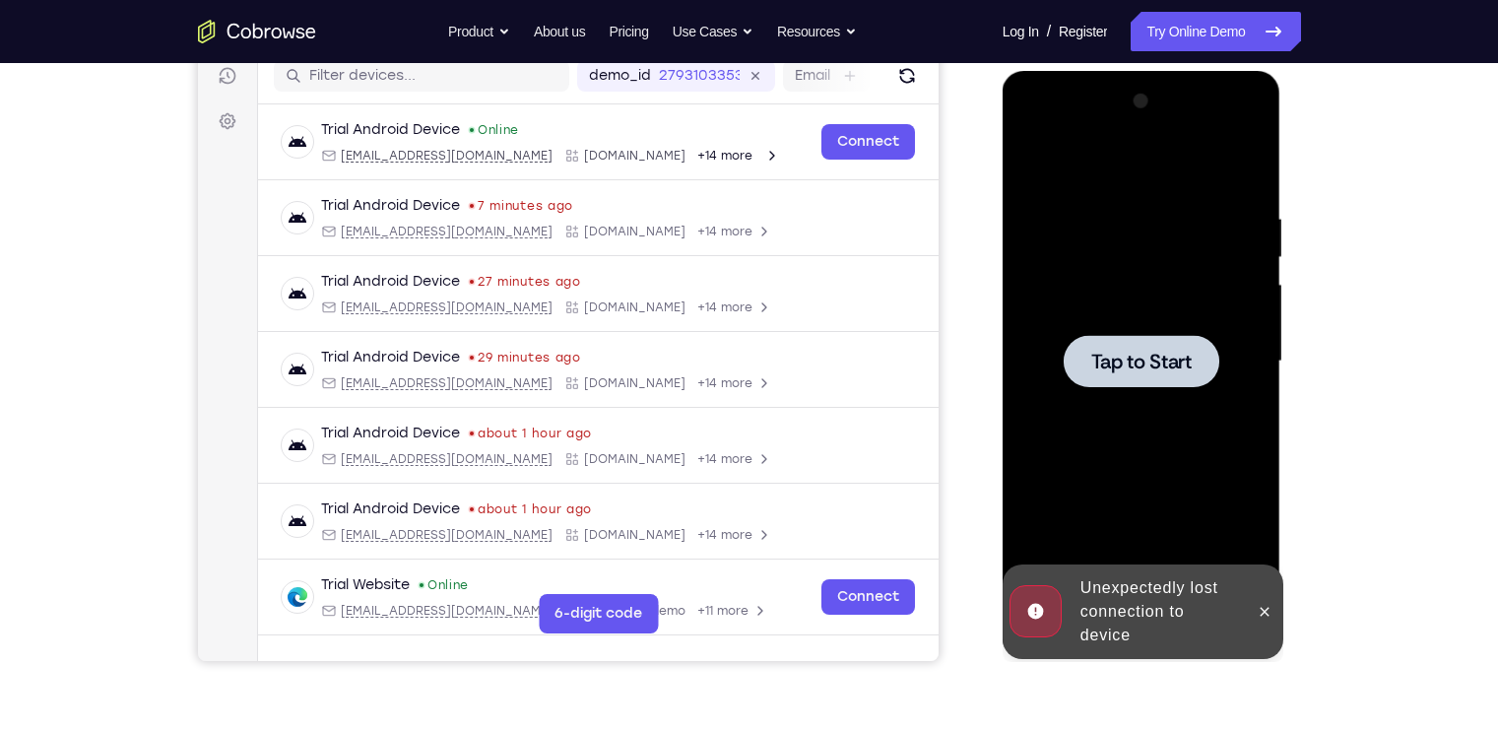
click at [1148, 360] on span "Tap to Start" at bounding box center [1141, 362] width 100 height 20
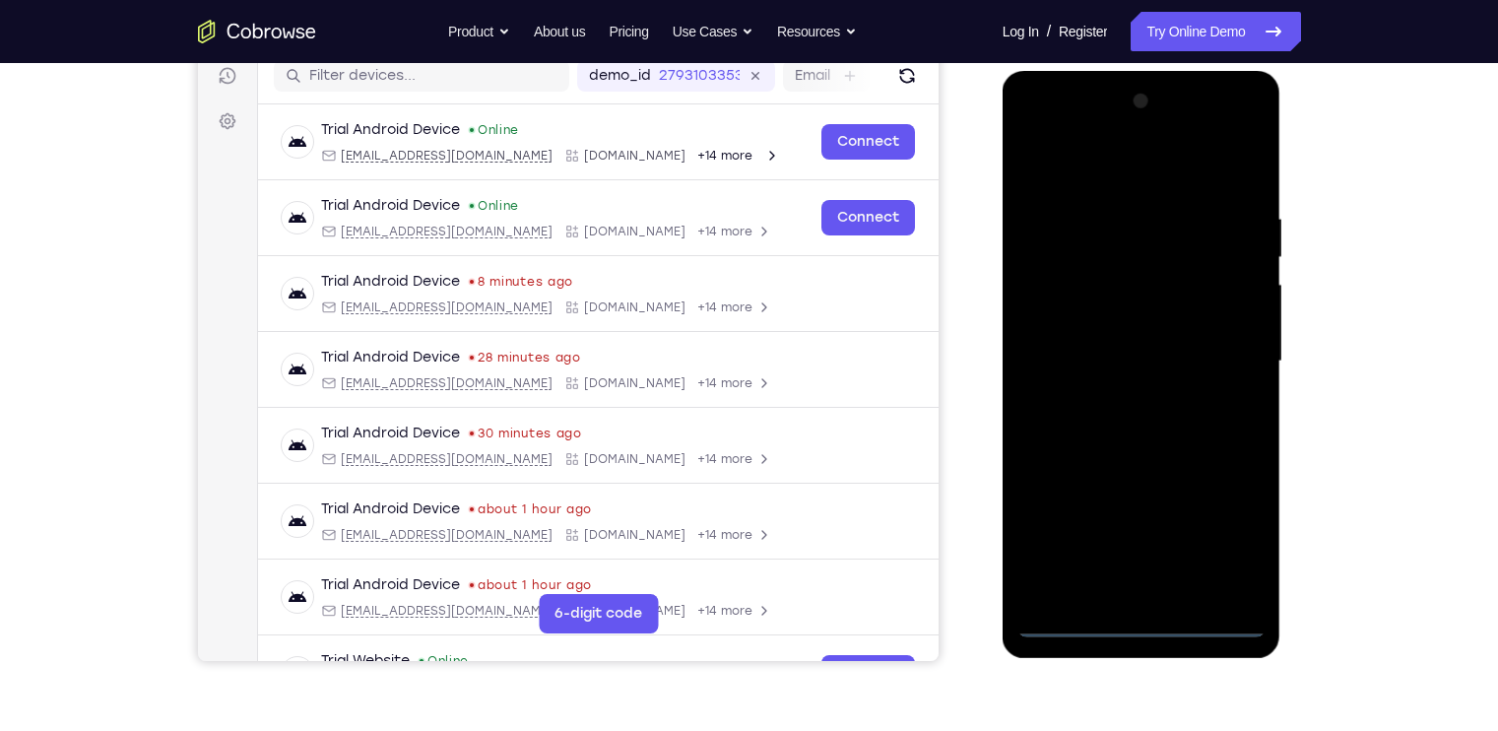
click at [1142, 612] on div at bounding box center [1141, 361] width 248 height 551
click at [1146, 622] on div at bounding box center [1141, 361] width 248 height 551
click at [1230, 533] on div at bounding box center [1141, 361] width 248 height 551
click at [1058, 129] on div at bounding box center [1141, 361] width 248 height 551
click at [1109, 250] on div at bounding box center [1141, 361] width 248 height 551
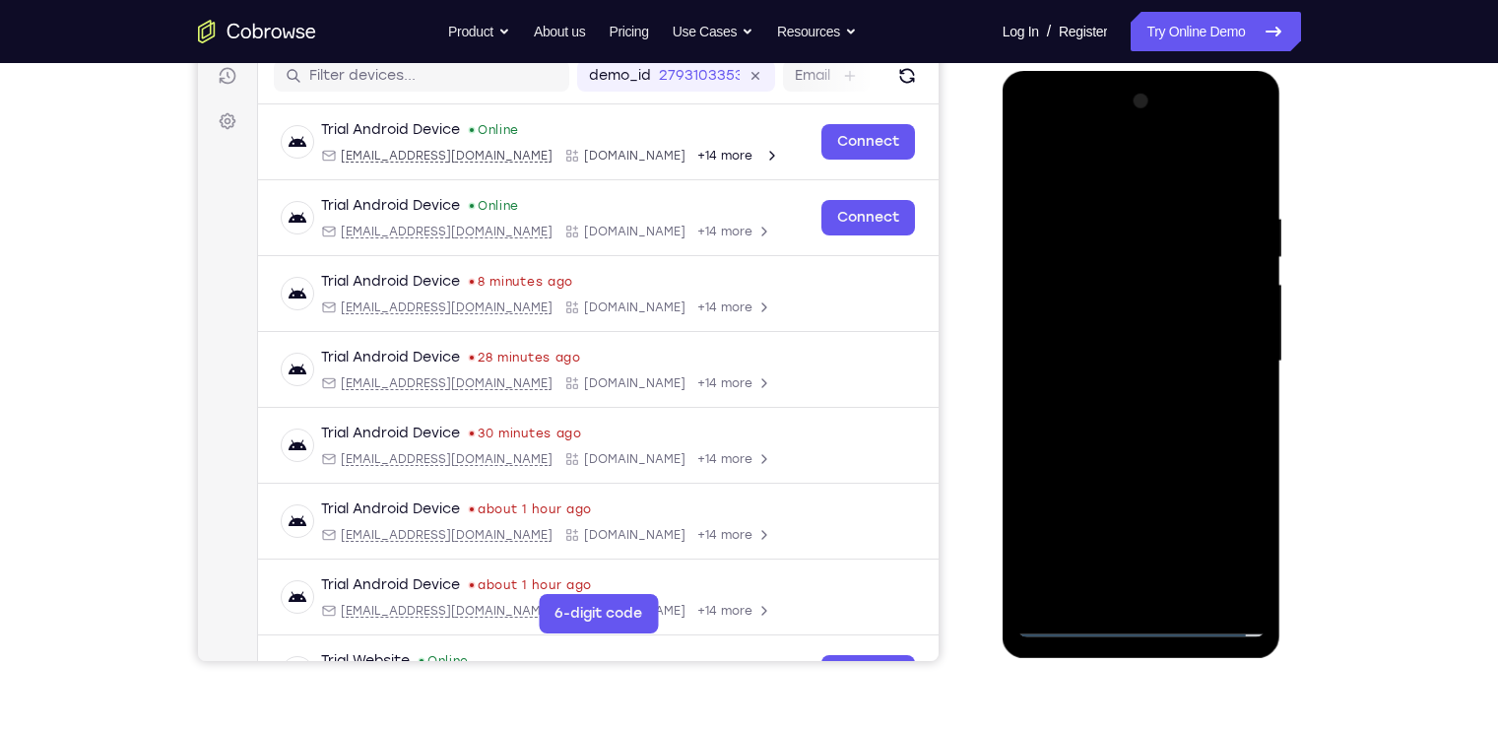
click at [1129, 470] on div at bounding box center [1141, 361] width 248 height 551
click at [1132, 402] on div at bounding box center [1141, 361] width 248 height 551
click at [1189, 593] on div at bounding box center [1141, 361] width 248 height 551
click at [1147, 248] on div at bounding box center [1141, 361] width 248 height 551
click at [1181, 254] on div at bounding box center [1141, 361] width 248 height 551
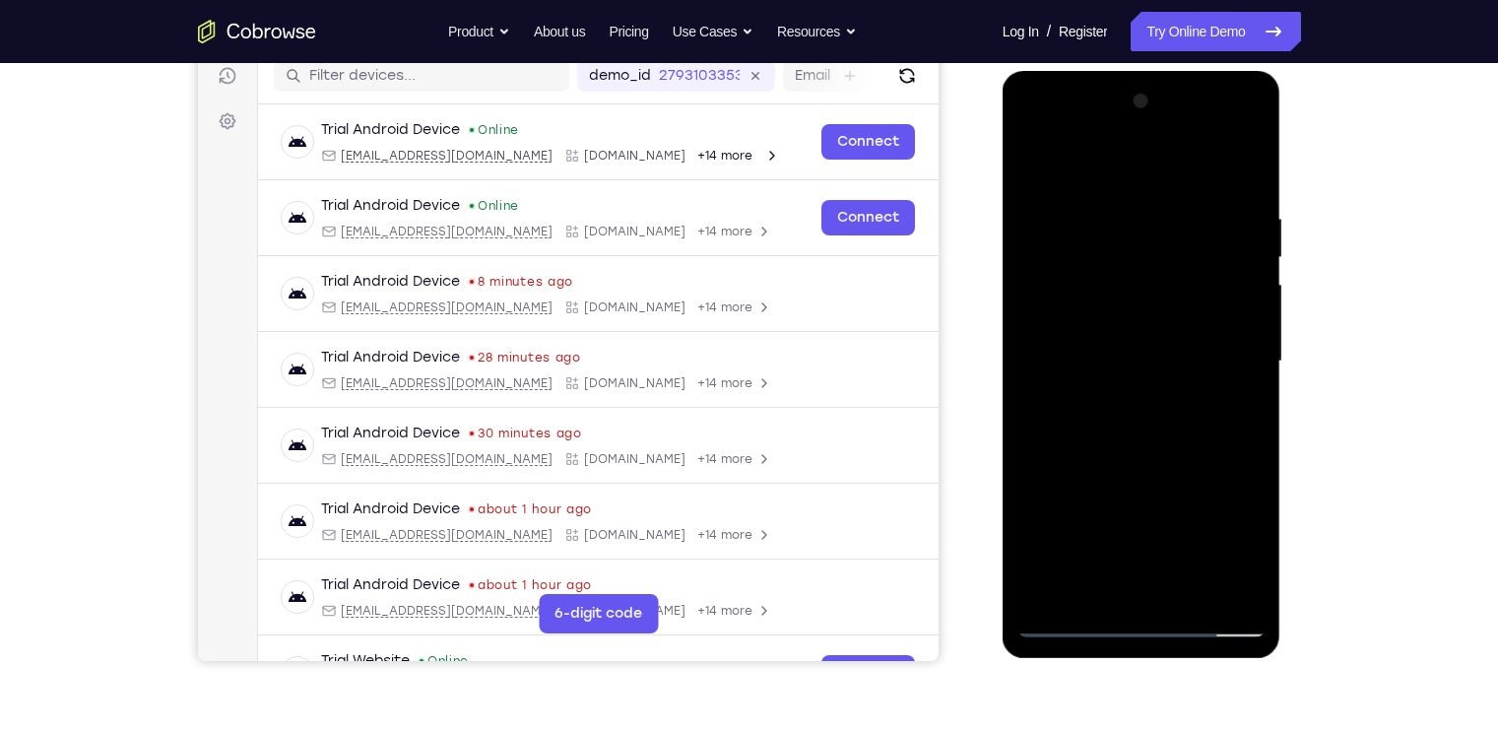
click at [1159, 560] on div at bounding box center [1141, 361] width 248 height 551
click at [1129, 592] on div at bounding box center [1141, 361] width 248 height 551
click at [1247, 399] on div at bounding box center [1141, 361] width 248 height 551
drag, startPoint x: 1241, startPoint y: 405, endPoint x: 1255, endPoint y: 397, distance: 15.9
click at [1255, 397] on div at bounding box center [1141, 361] width 248 height 551
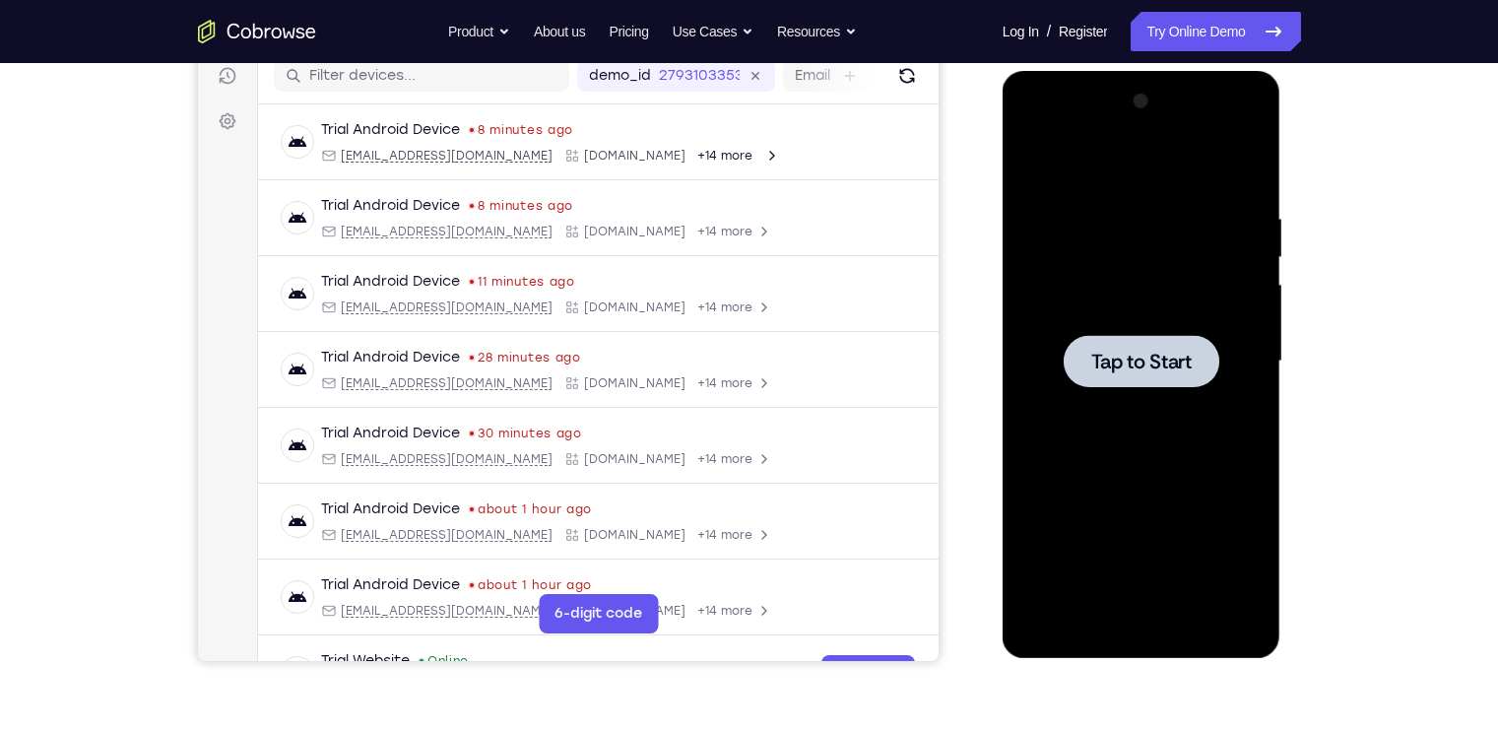
click at [1077, 267] on div at bounding box center [1141, 361] width 248 height 551
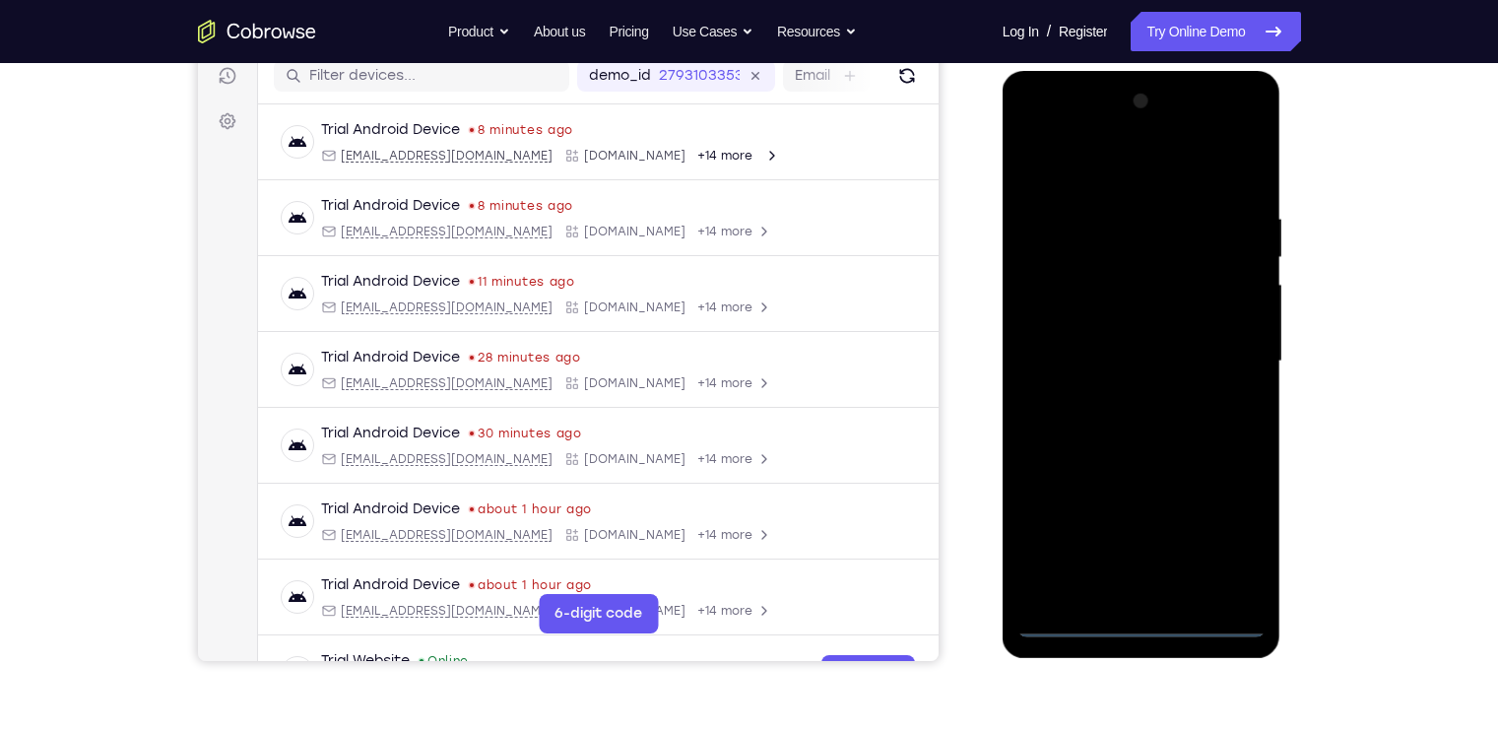
click at [1139, 616] on div at bounding box center [1141, 361] width 248 height 551
click at [1236, 536] on div at bounding box center [1141, 361] width 248 height 551
click at [1150, 173] on div at bounding box center [1141, 361] width 248 height 551
click at [1224, 364] on div at bounding box center [1141, 361] width 248 height 551
click at [1118, 395] on div at bounding box center [1141, 361] width 248 height 551
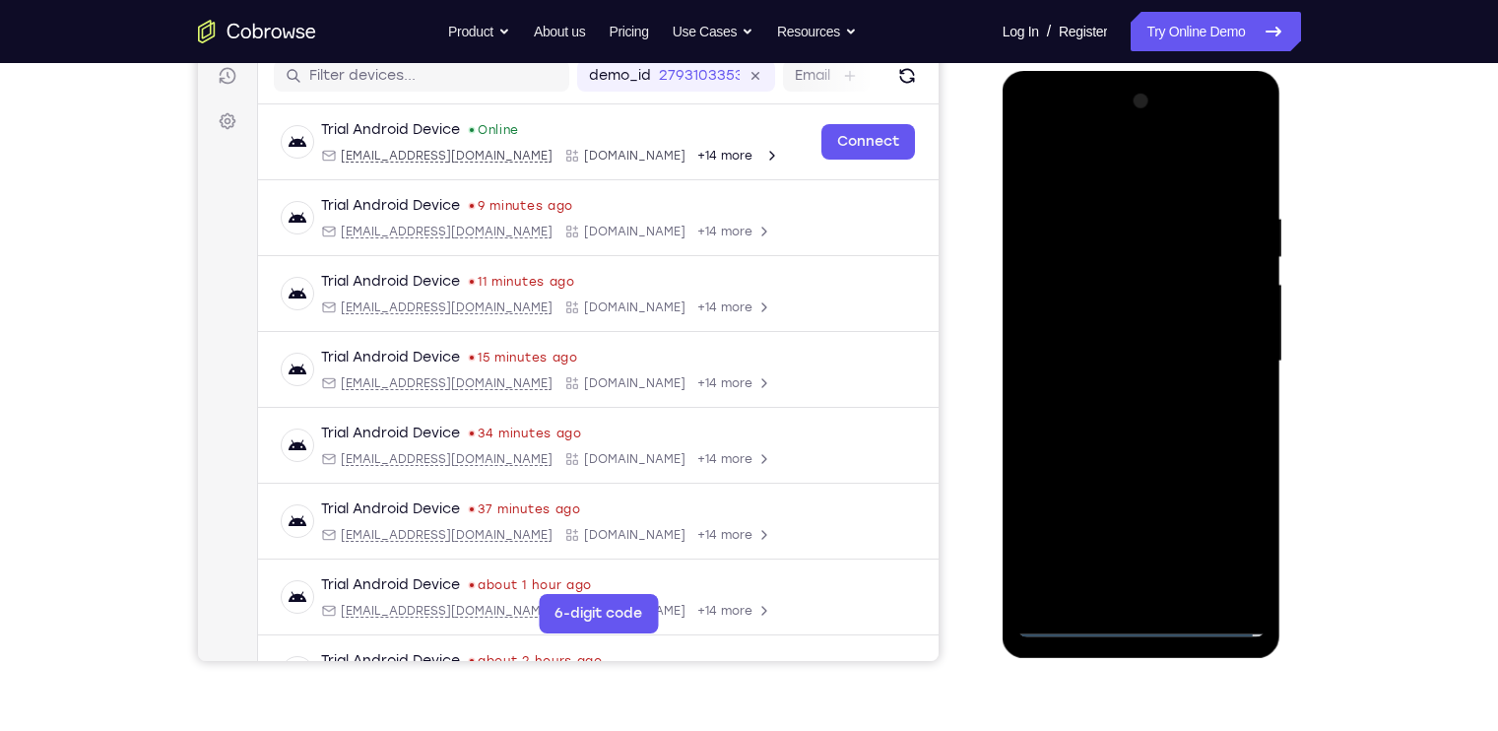
click at [1118, 336] on div at bounding box center [1141, 361] width 248 height 551
click at [1108, 320] on div at bounding box center [1141, 361] width 248 height 551
click at [1144, 357] on div at bounding box center [1141, 361] width 248 height 551
click at [1122, 421] on div at bounding box center [1141, 361] width 248 height 551
click at [1120, 204] on div at bounding box center [1141, 361] width 248 height 551
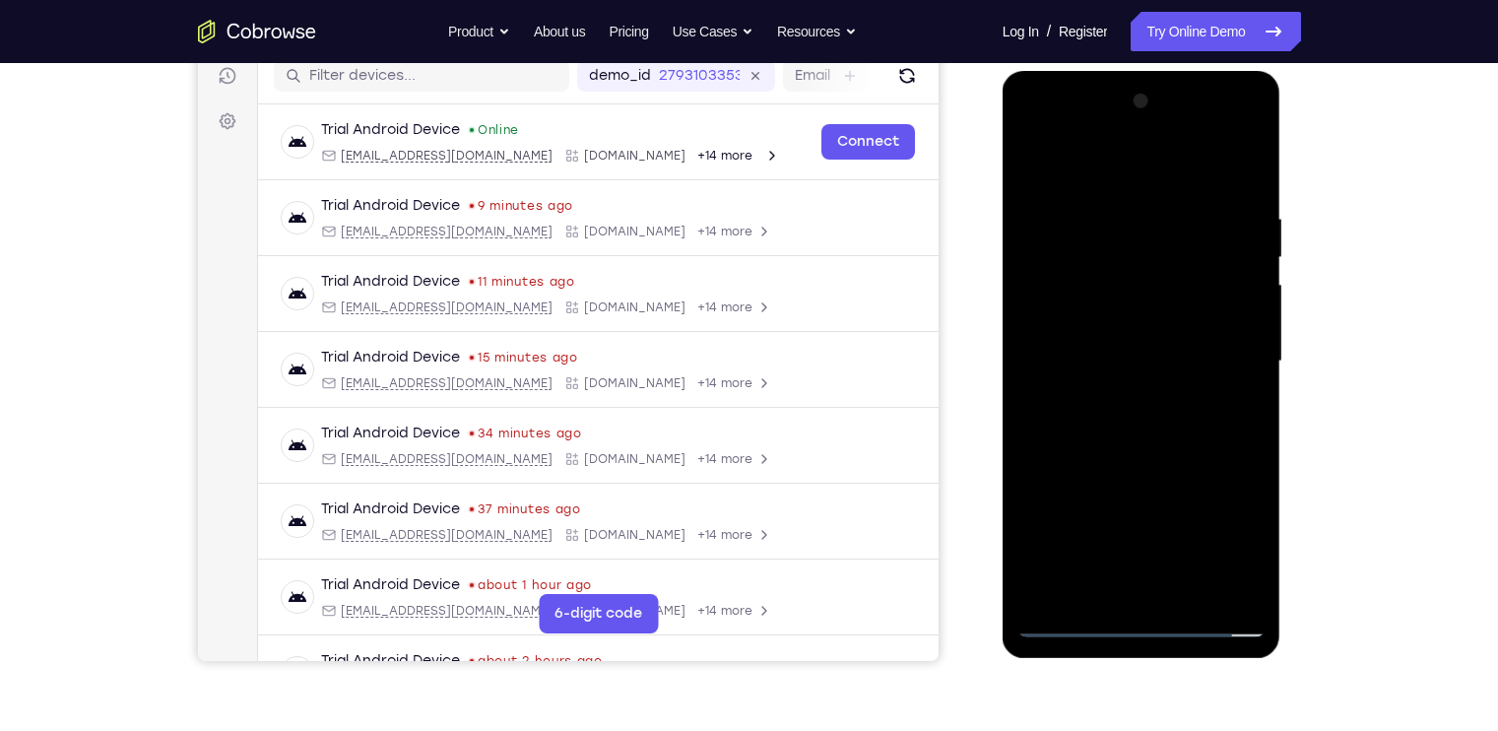
click at [1245, 192] on div at bounding box center [1141, 361] width 248 height 551
click at [1104, 201] on div at bounding box center [1141, 361] width 248 height 551
click at [1243, 174] on div at bounding box center [1141, 361] width 248 height 551
click at [1196, 588] on div at bounding box center [1141, 361] width 248 height 551
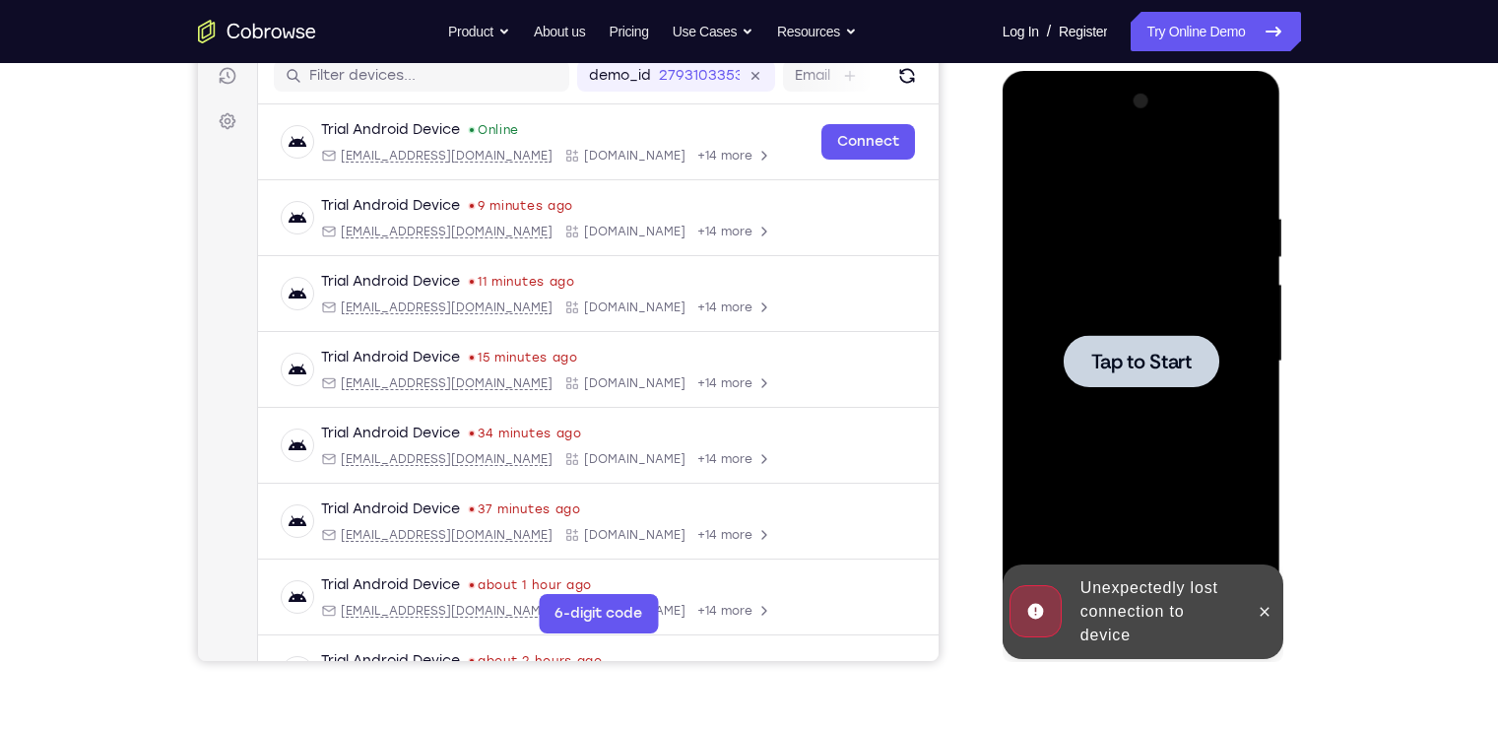
click at [1135, 337] on div at bounding box center [1142, 361] width 156 height 52
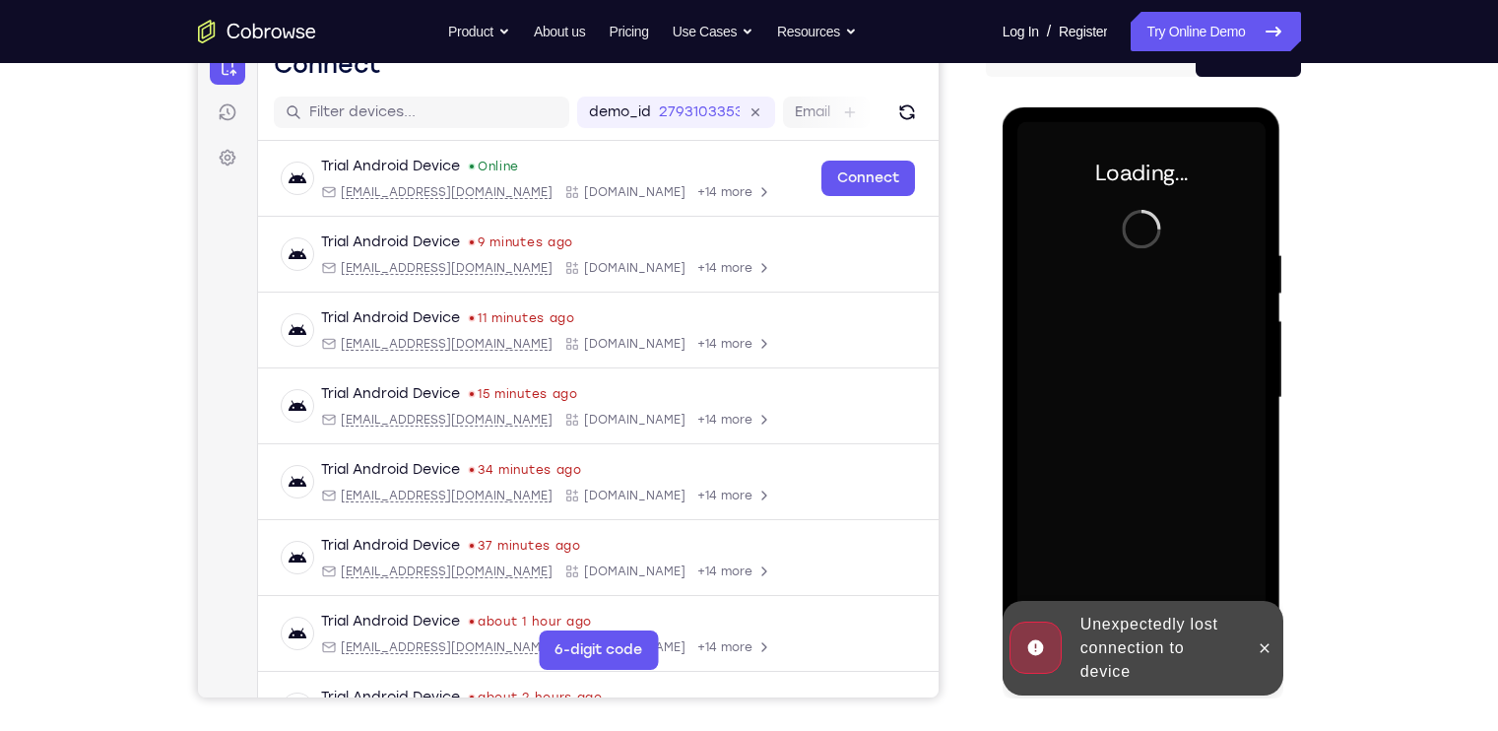
scroll to position [216, 0]
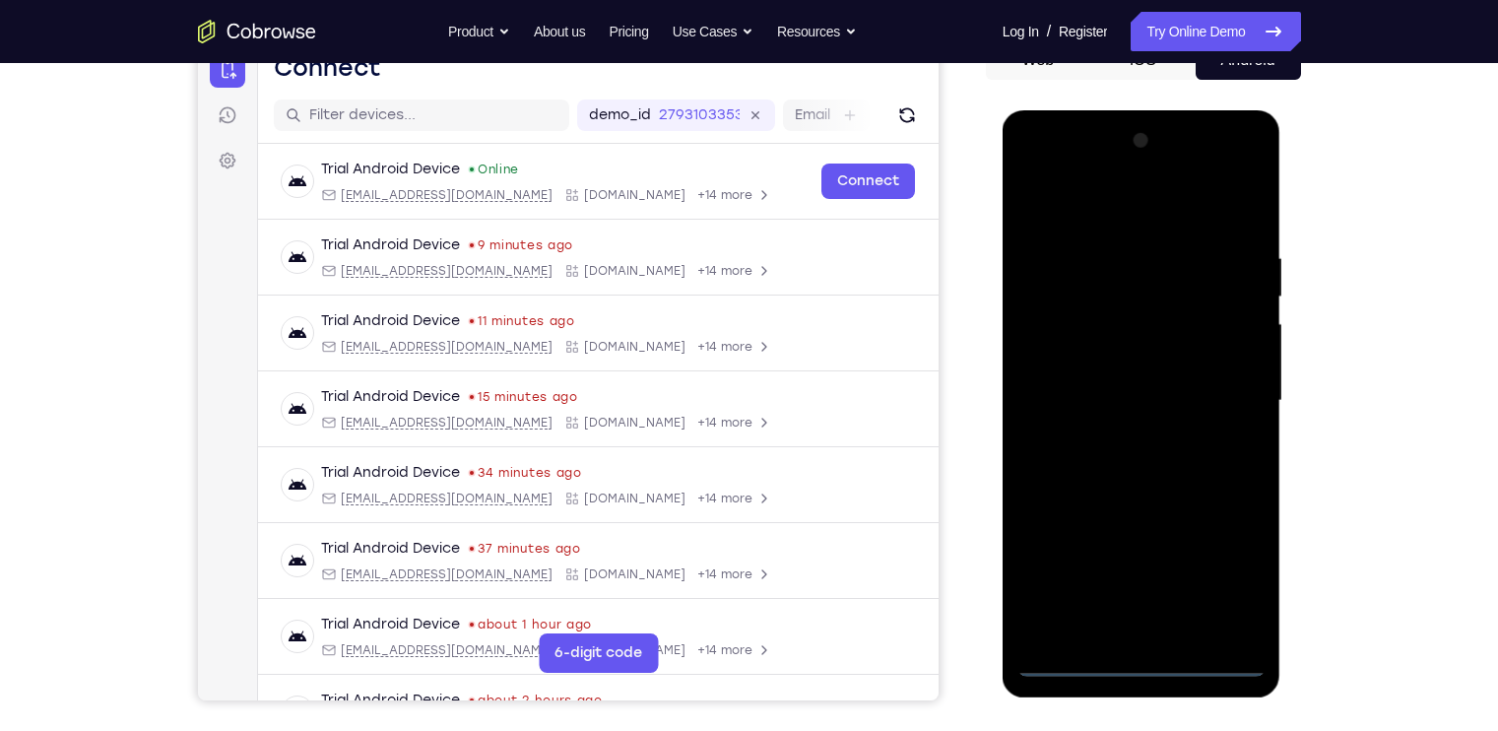
click at [1130, 664] on div at bounding box center [1141, 400] width 248 height 551
click at [1152, 655] on div at bounding box center [1141, 400] width 248 height 551
click at [1235, 574] on div at bounding box center [1141, 400] width 248 height 551
click at [1096, 208] on div at bounding box center [1141, 400] width 248 height 551
click at [1219, 384] on div at bounding box center [1141, 400] width 248 height 551
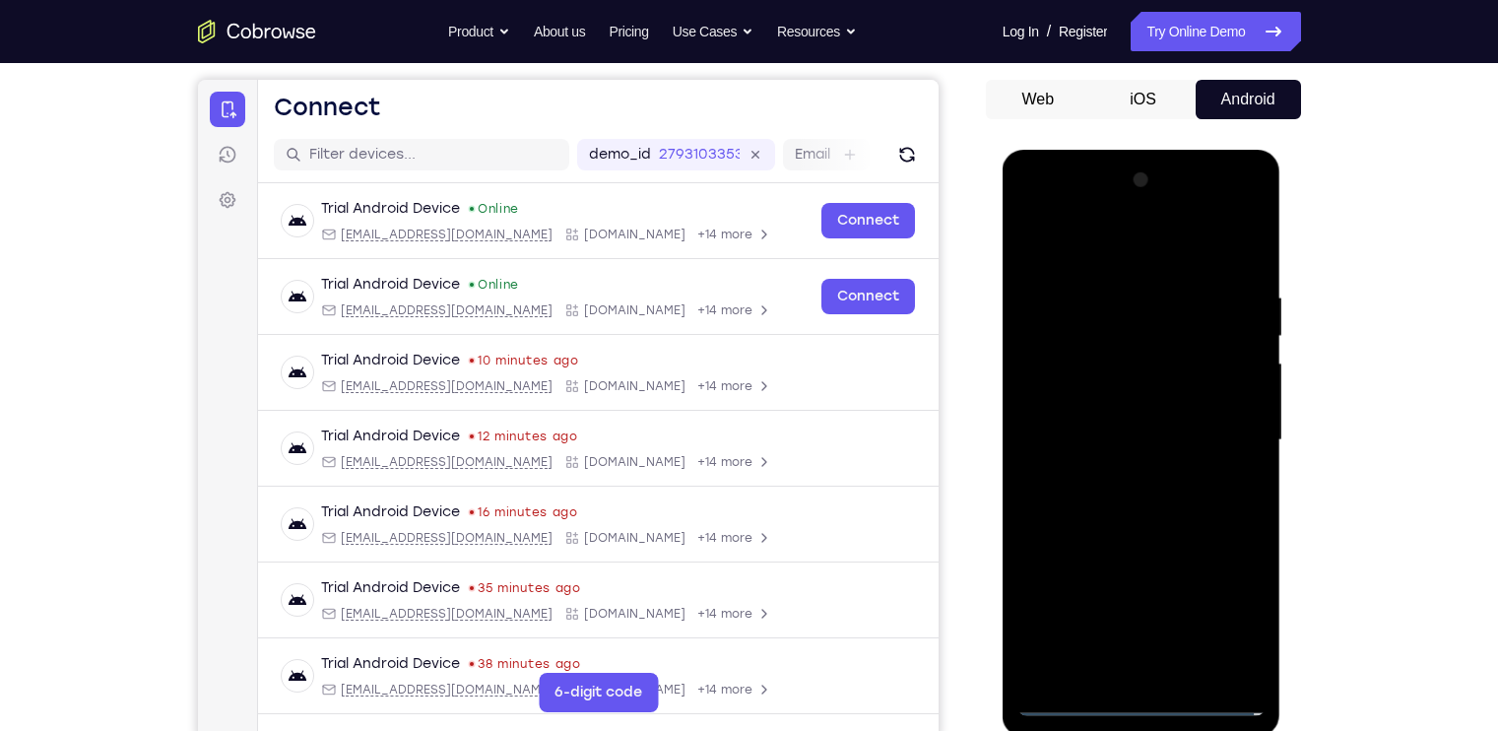
scroll to position [174, 0]
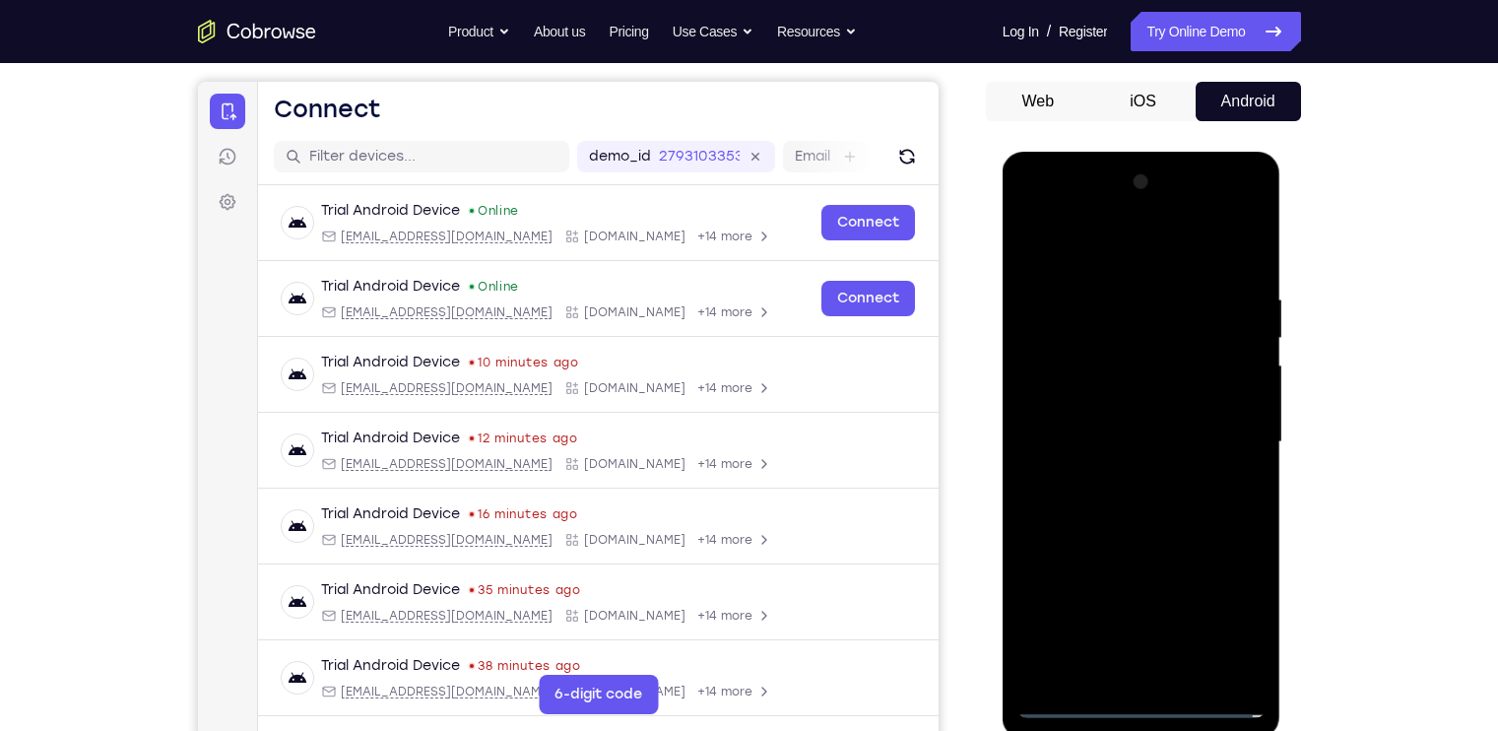
click at [1123, 477] on div at bounding box center [1141, 441] width 248 height 551
click at [1131, 421] on div at bounding box center [1141, 441] width 248 height 551
click at [1111, 398] on div at bounding box center [1141, 441] width 248 height 551
click at [1127, 436] on div at bounding box center [1141, 441] width 248 height 551
click at [1094, 502] on div at bounding box center [1141, 441] width 248 height 551
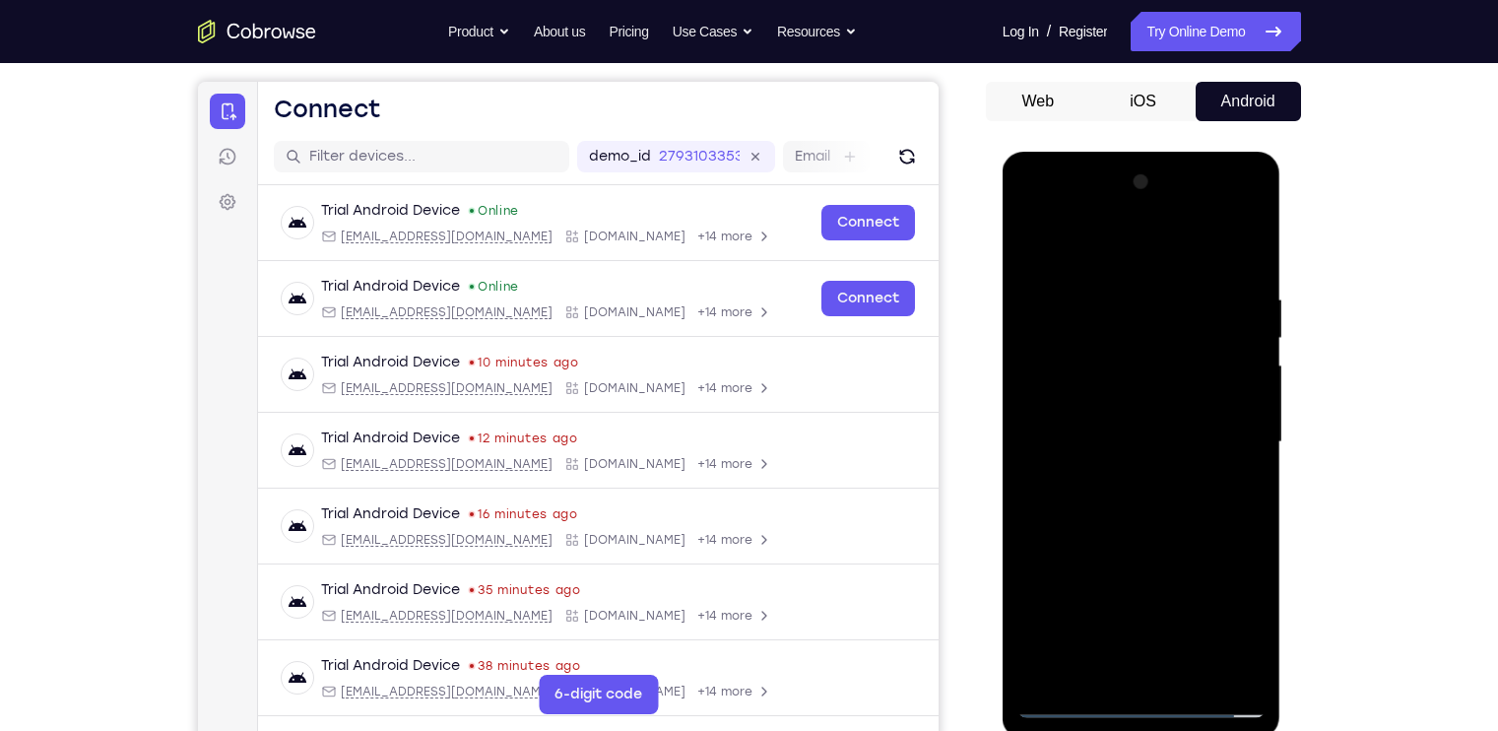
click at [1186, 672] on div at bounding box center [1141, 441] width 248 height 551
click at [1165, 521] on div at bounding box center [1141, 441] width 248 height 551
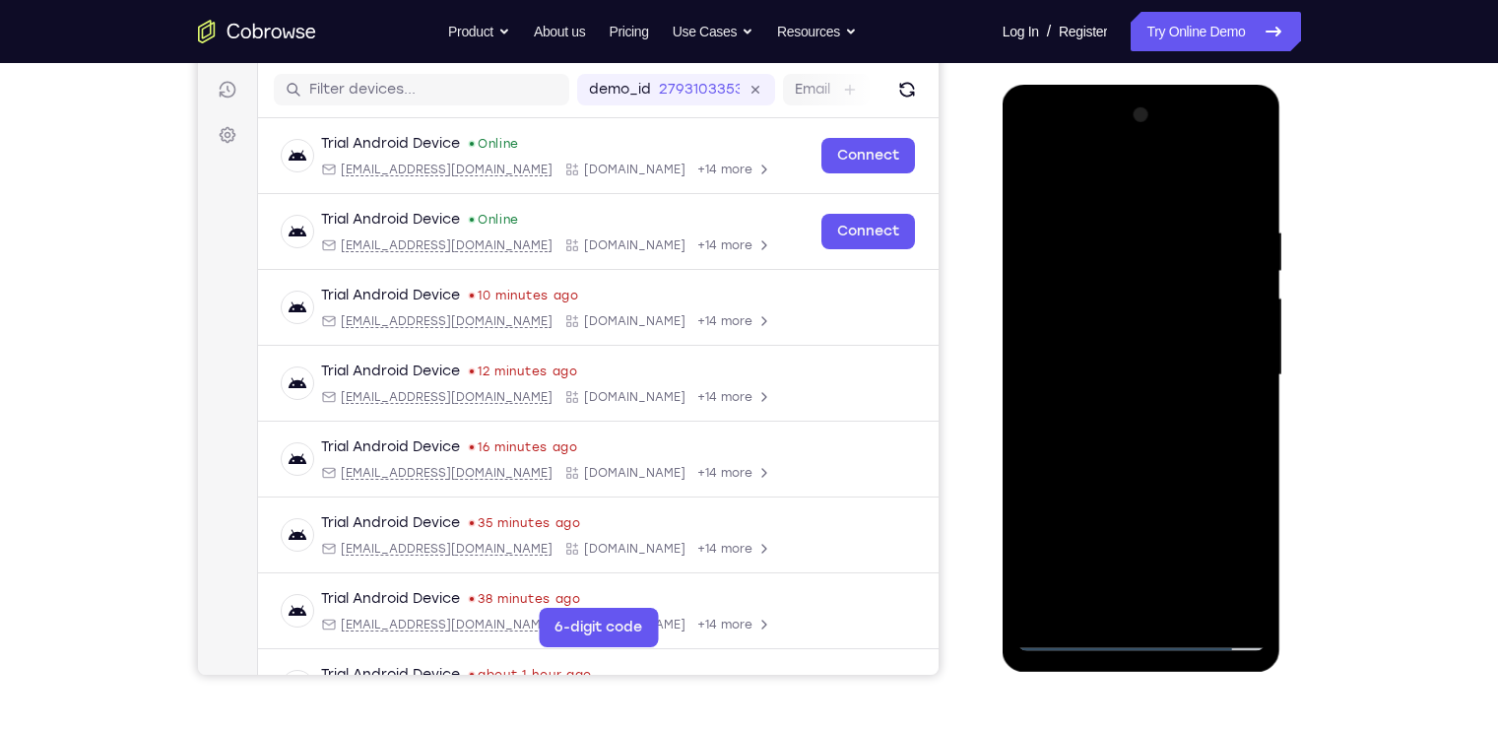
scroll to position [249, 0]
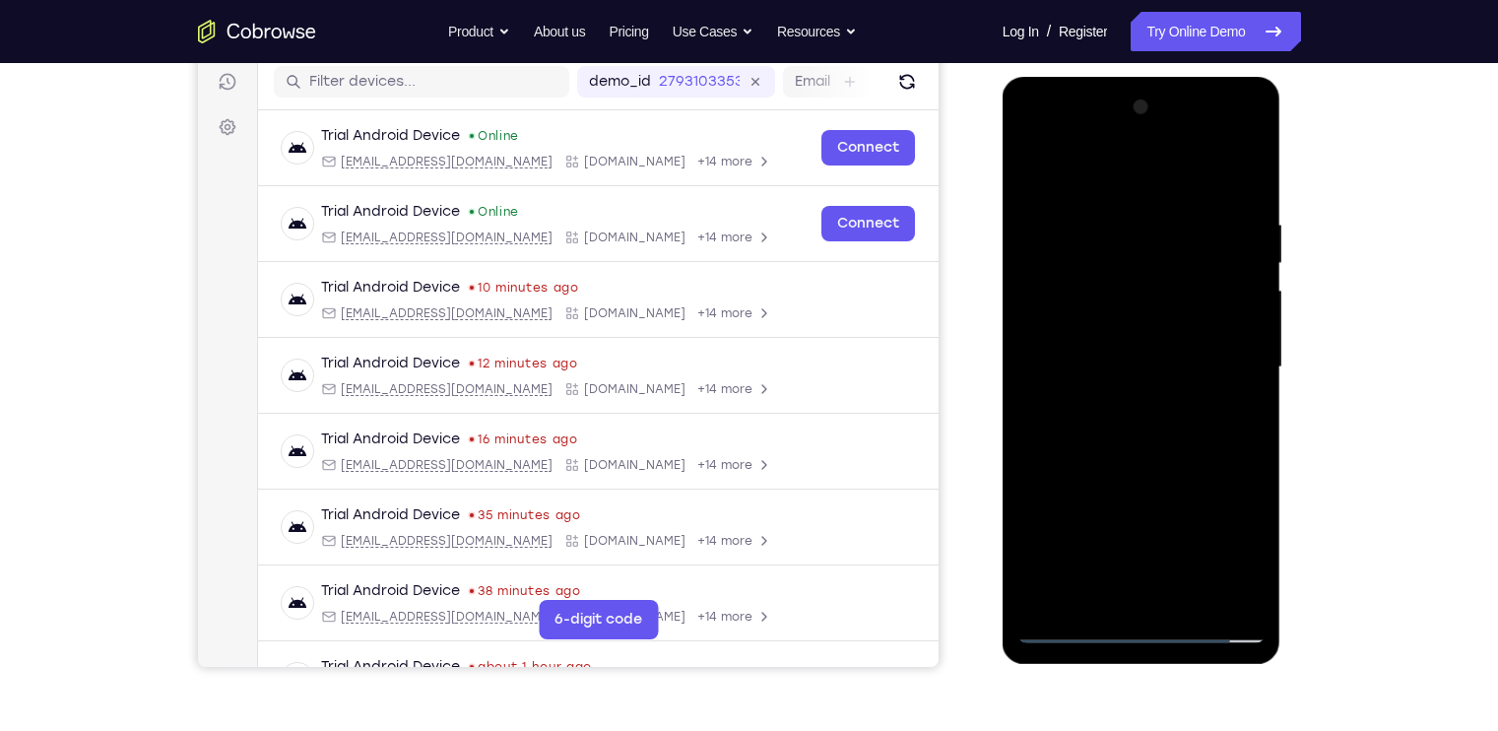
click at [1195, 598] on div at bounding box center [1141, 367] width 248 height 551
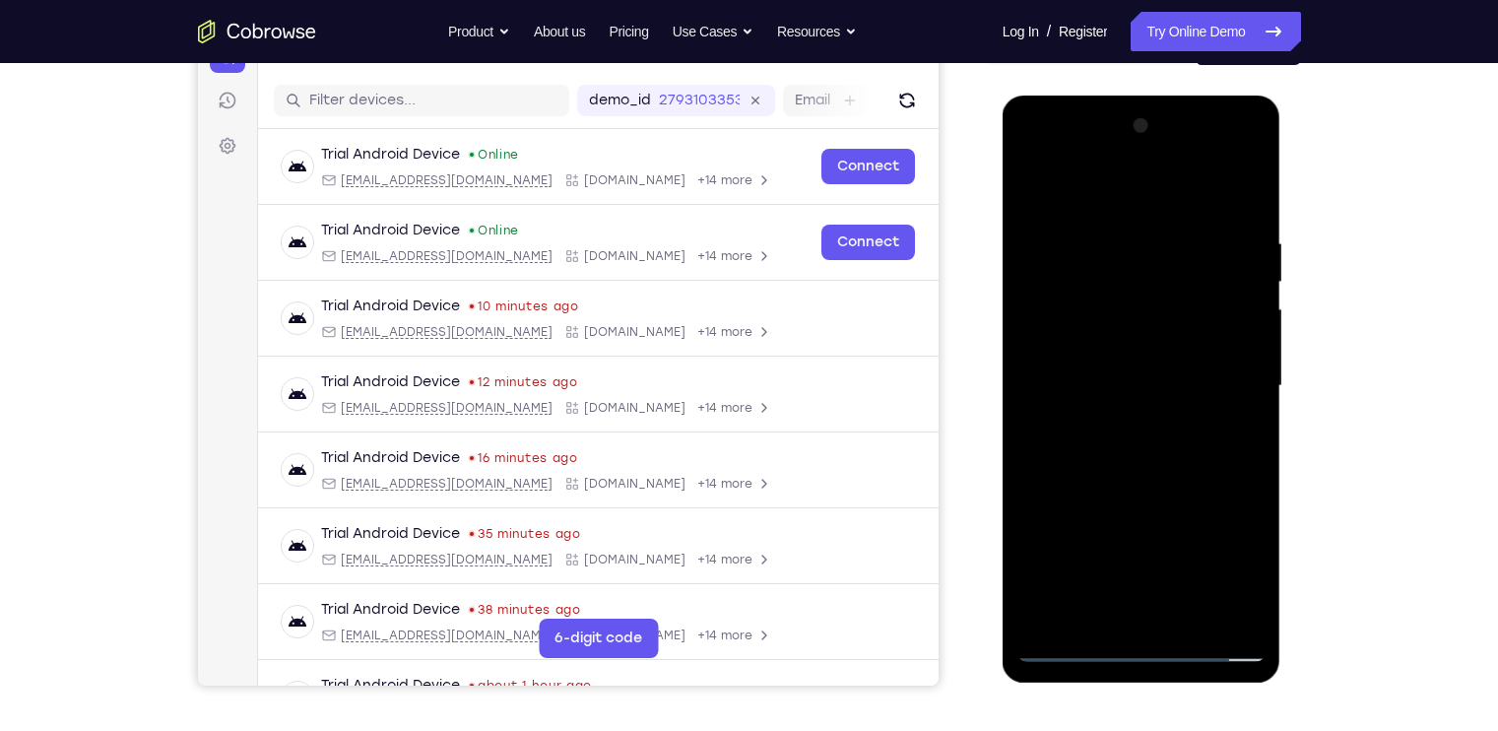
scroll to position [211, 0]
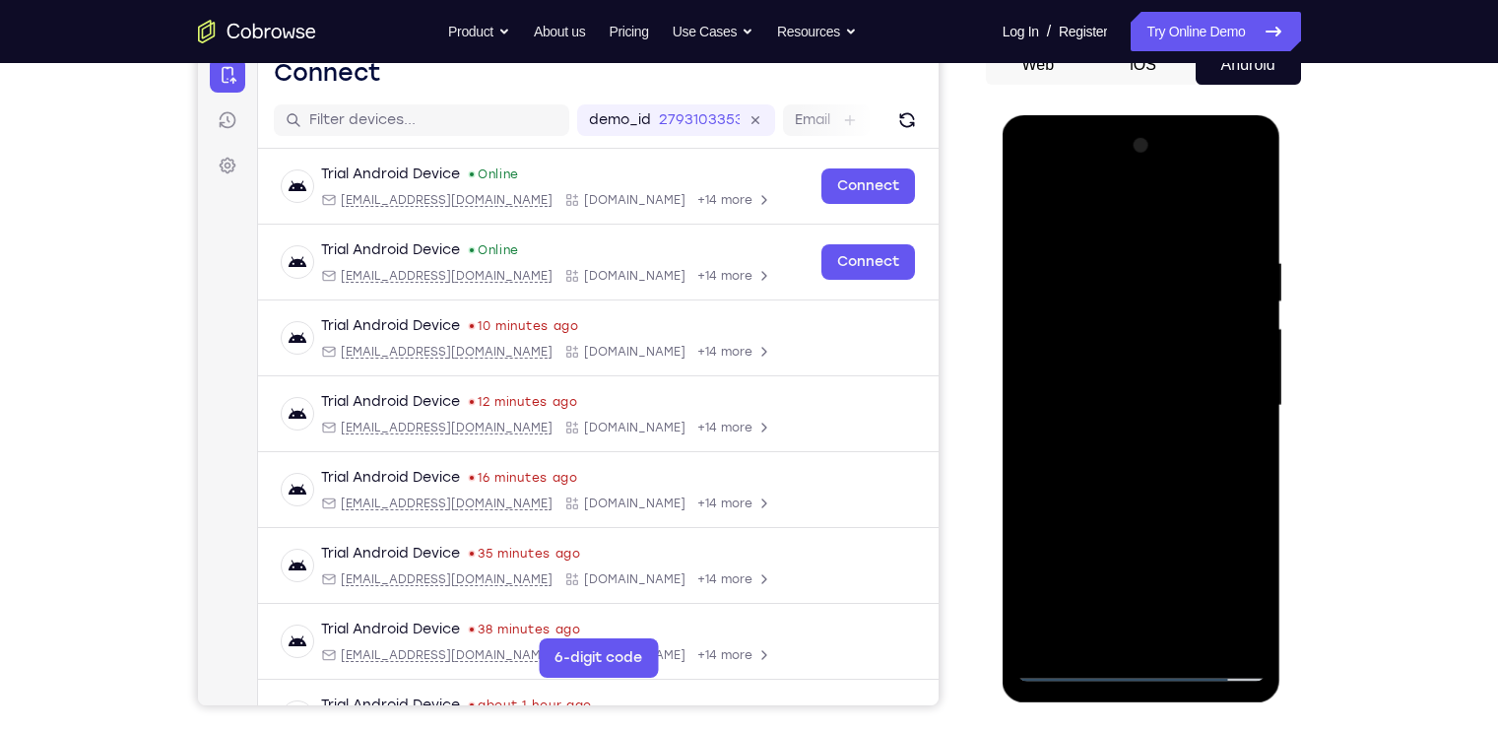
click at [1166, 512] on div at bounding box center [1141, 405] width 248 height 551
drag, startPoint x: 1174, startPoint y: 220, endPoint x: 1174, endPoint y: 158, distance: 62.0
click at [1174, 158] on div at bounding box center [1141, 405] width 248 height 551
click at [1166, 370] on div at bounding box center [1141, 405] width 248 height 551
click at [1069, 659] on div at bounding box center [1141, 405] width 248 height 551
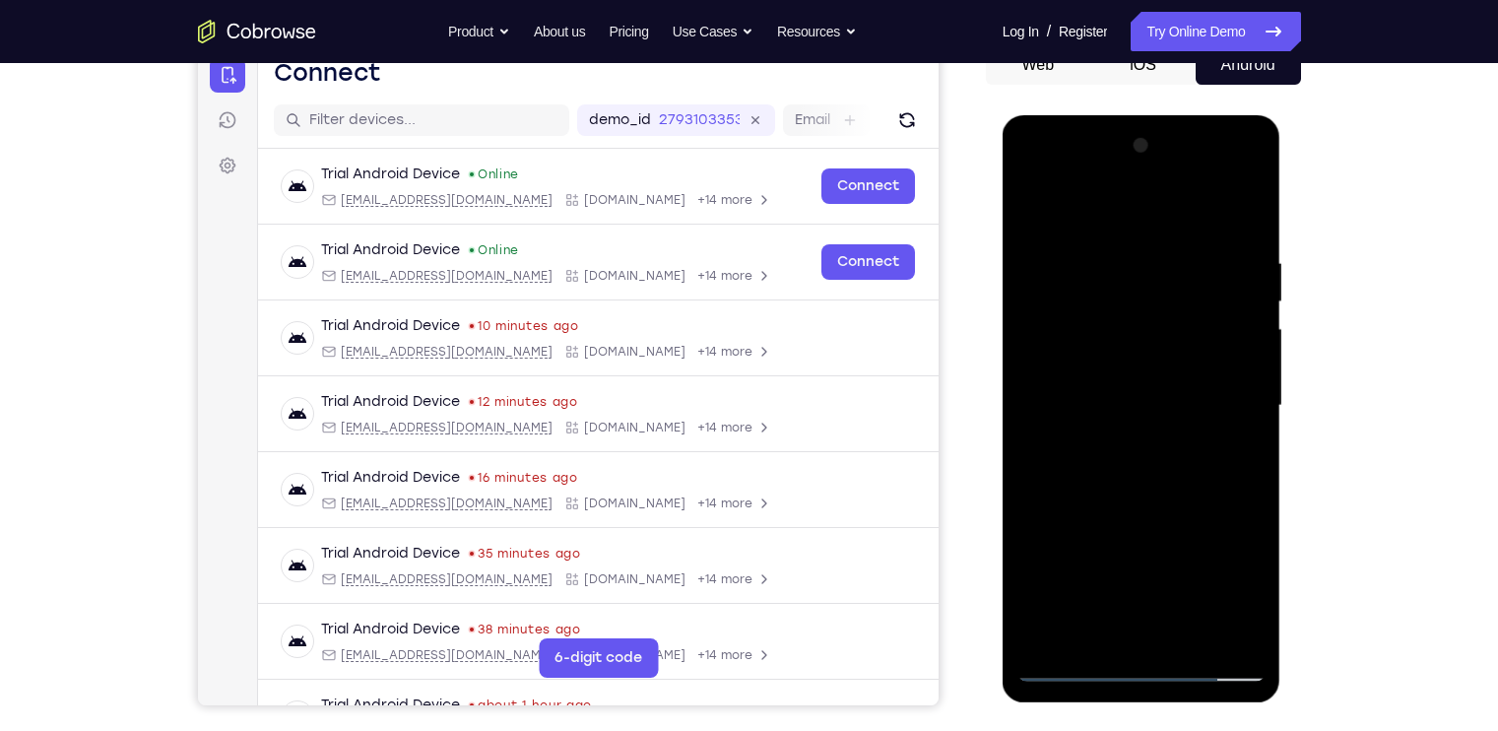
click at [1064, 669] on div at bounding box center [1141, 405] width 248 height 551
click at [1045, 207] on div at bounding box center [1141, 405] width 248 height 551
click at [1255, 207] on div at bounding box center [1141, 405] width 248 height 551
click at [1239, 641] on div at bounding box center [1141, 405] width 248 height 551
click at [1148, 451] on div at bounding box center [1141, 405] width 248 height 551
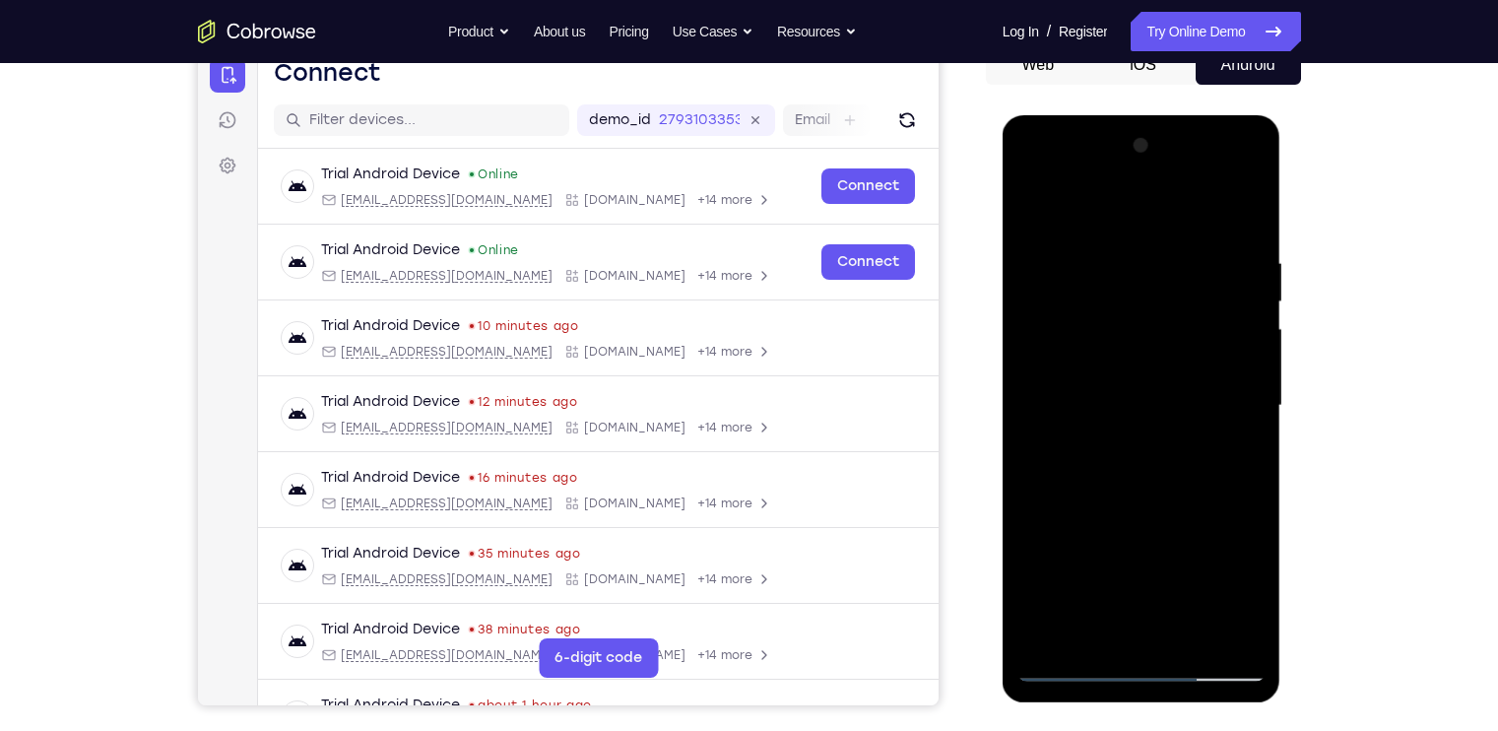
click at [1142, 454] on div at bounding box center [1141, 405] width 248 height 551
drag, startPoint x: 1126, startPoint y: 440, endPoint x: 1119, endPoint y: 265, distance: 175.4
click at [1119, 265] on div at bounding box center [1141, 405] width 248 height 551
drag, startPoint x: 1137, startPoint y: 465, endPoint x: 1139, endPoint y: 335, distance: 130.0
click at [1139, 335] on div at bounding box center [1141, 405] width 248 height 551
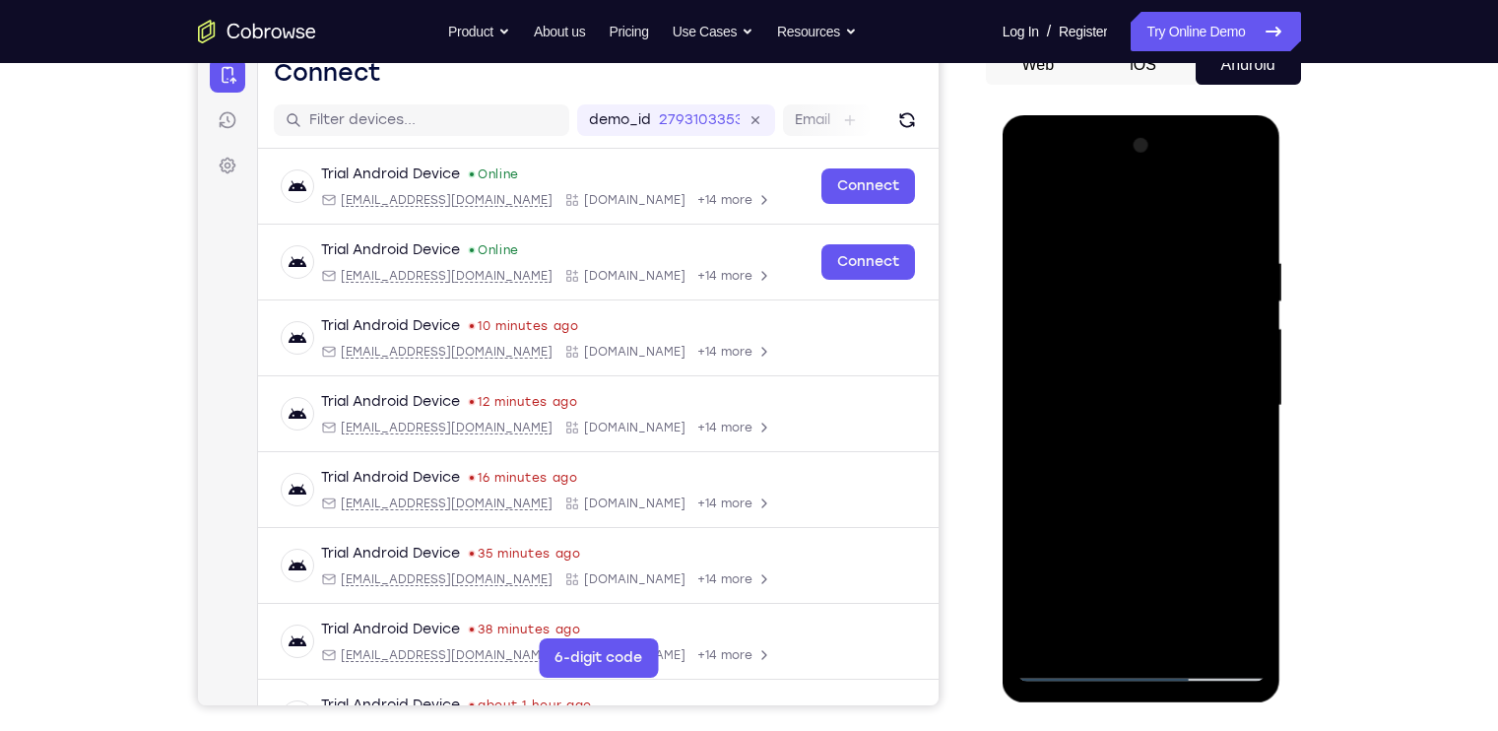
drag, startPoint x: 1156, startPoint y: 507, endPoint x: 1151, endPoint y: 317, distance: 190.1
click at [1151, 317] on div at bounding box center [1141, 405] width 248 height 551
drag, startPoint x: 1157, startPoint y: 516, endPoint x: 1163, endPoint y: 352, distance: 164.6
click at [1163, 352] on div at bounding box center [1141, 405] width 248 height 551
drag, startPoint x: 1157, startPoint y: 571, endPoint x: 1159, endPoint y: 346, distance: 225.5
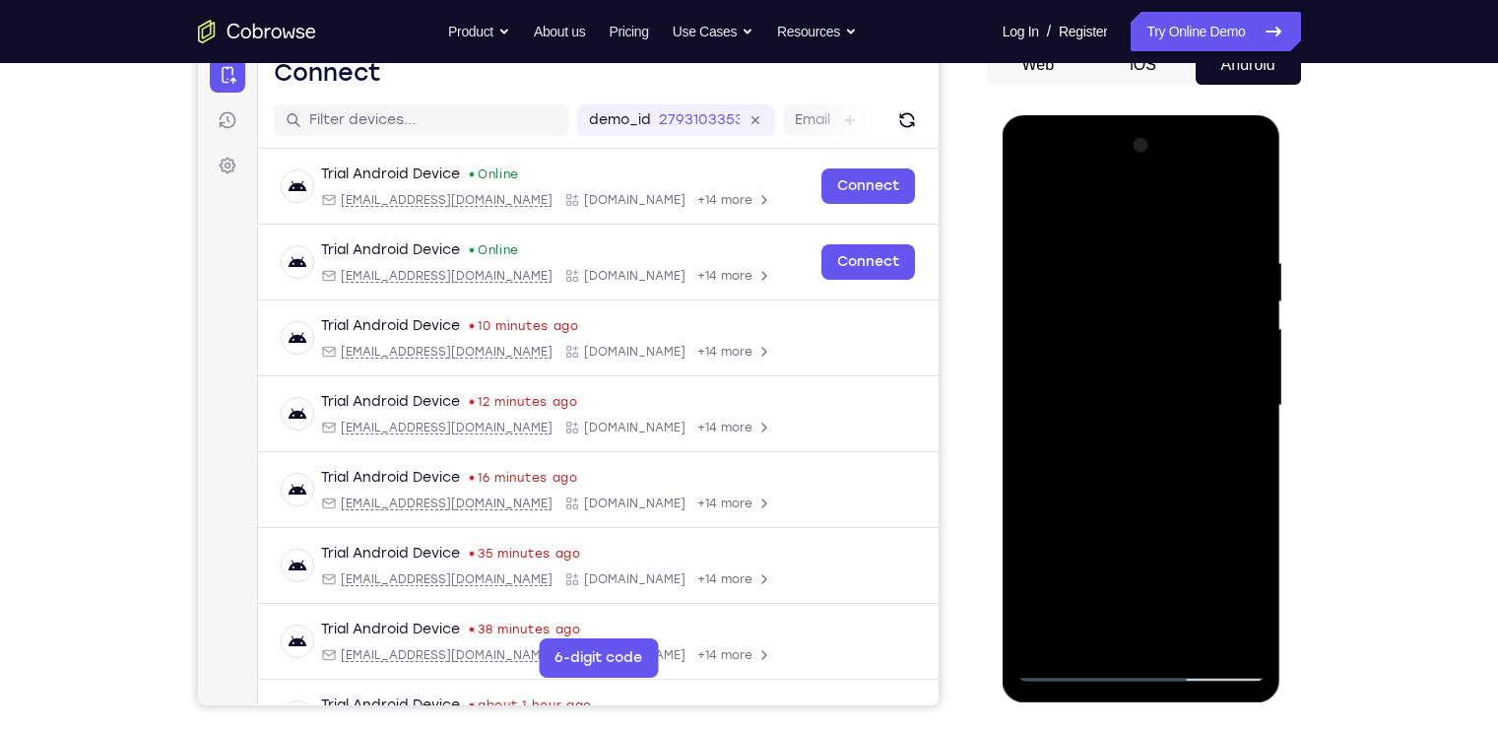
click at [1159, 346] on div at bounding box center [1141, 405] width 248 height 551
drag, startPoint x: 1151, startPoint y: 517, endPoint x: 1139, endPoint y: 317, distance: 200.2
click at [1139, 317] on div at bounding box center [1141, 405] width 248 height 551
drag, startPoint x: 1111, startPoint y: 497, endPoint x: 1107, endPoint y: 332, distance: 165.5
click at [1107, 332] on div at bounding box center [1141, 405] width 248 height 551
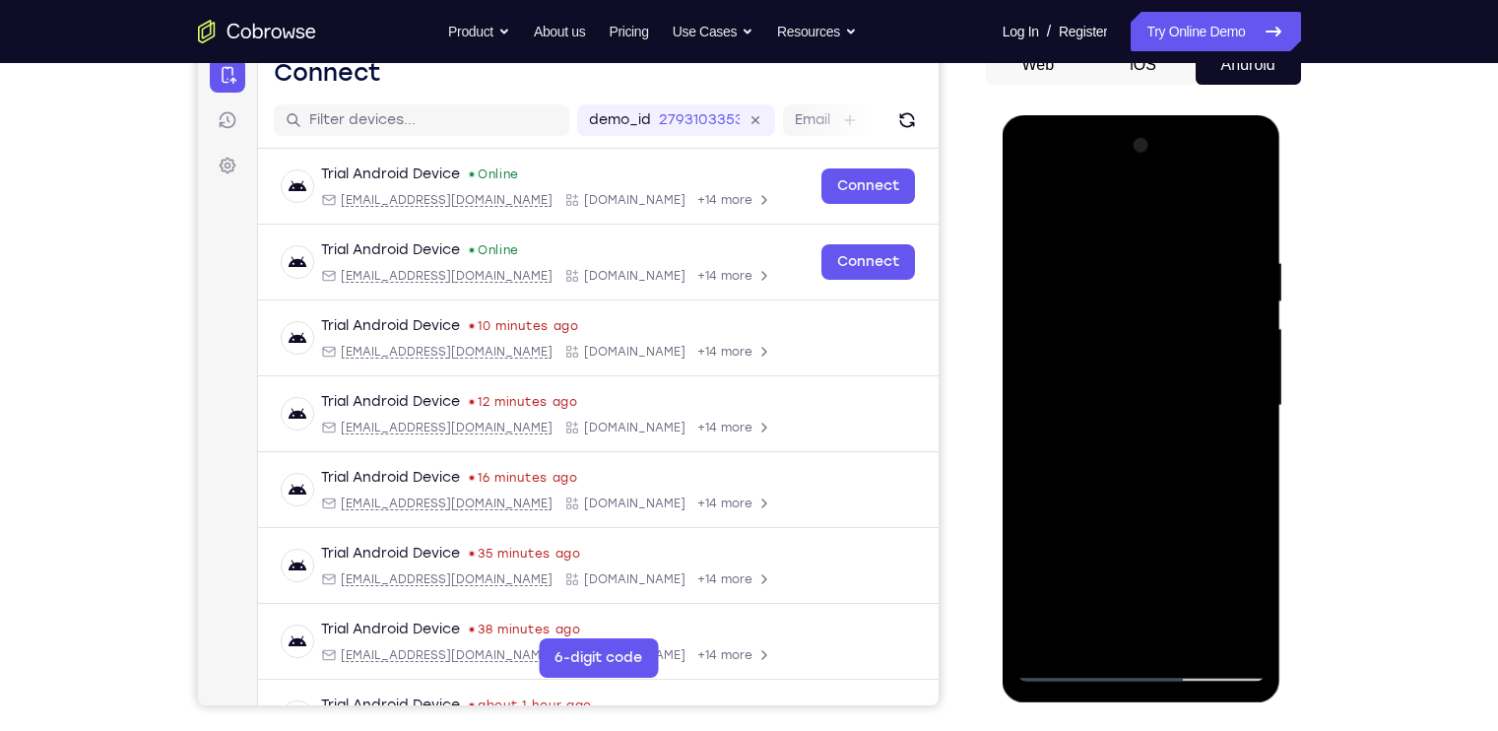
drag, startPoint x: 1127, startPoint y: 542, endPoint x: 1133, endPoint y: 381, distance: 160.7
click at [1133, 381] on div at bounding box center [1141, 405] width 248 height 551
drag, startPoint x: 1153, startPoint y: 544, endPoint x: 1162, endPoint y: 355, distance: 188.3
click at [1162, 355] on div at bounding box center [1141, 405] width 248 height 551
drag, startPoint x: 1169, startPoint y: 522, endPoint x: 1166, endPoint y: 314, distance: 207.8
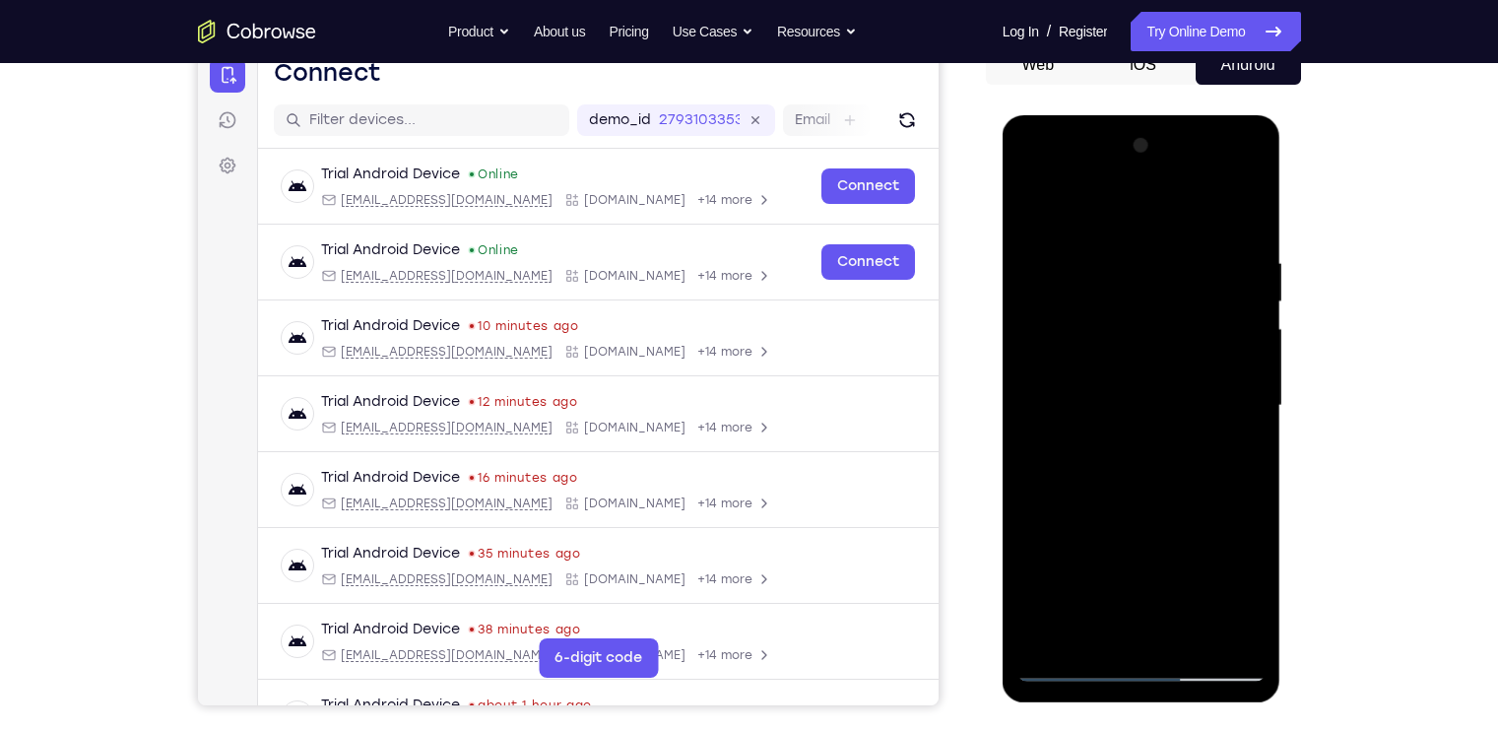
click at [1166, 314] on div at bounding box center [1141, 405] width 248 height 551
drag, startPoint x: 1149, startPoint y: 518, endPoint x: 1143, endPoint y: 426, distance: 91.8
click at [1143, 426] on div at bounding box center [1141, 405] width 248 height 551
drag, startPoint x: 1137, startPoint y: 547, endPoint x: 1150, endPoint y: 372, distance: 174.8
click at [1150, 372] on div at bounding box center [1141, 405] width 248 height 551
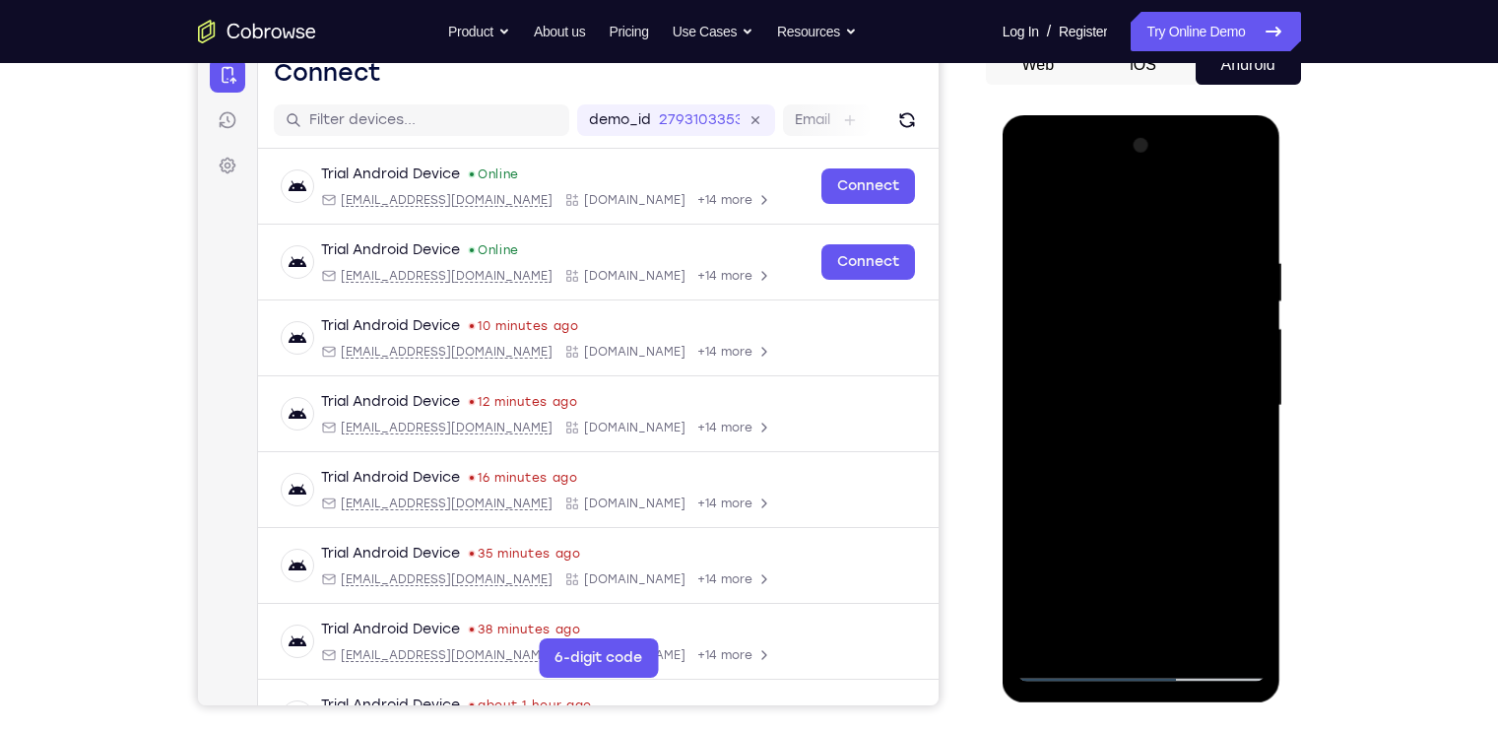
drag, startPoint x: 1152, startPoint y: 504, endPoint x: 1160, endPoint y: 378, distance: 126.3
click at [1160, 378] on div at bounding box center [1141, 405] width 248 height 551
drag, startPoint x: 1171, startPoint y: 559, endPoint x: 1178, endPoint y: 438, distance: 121.3
click at [1178, 438] on div at bounding box center [1141, 405] width 248 height 551
drag, startPoint x: 1197, startPoint y: 579, endPoint x: 1193, endPoint y: 373, distance: 205.9
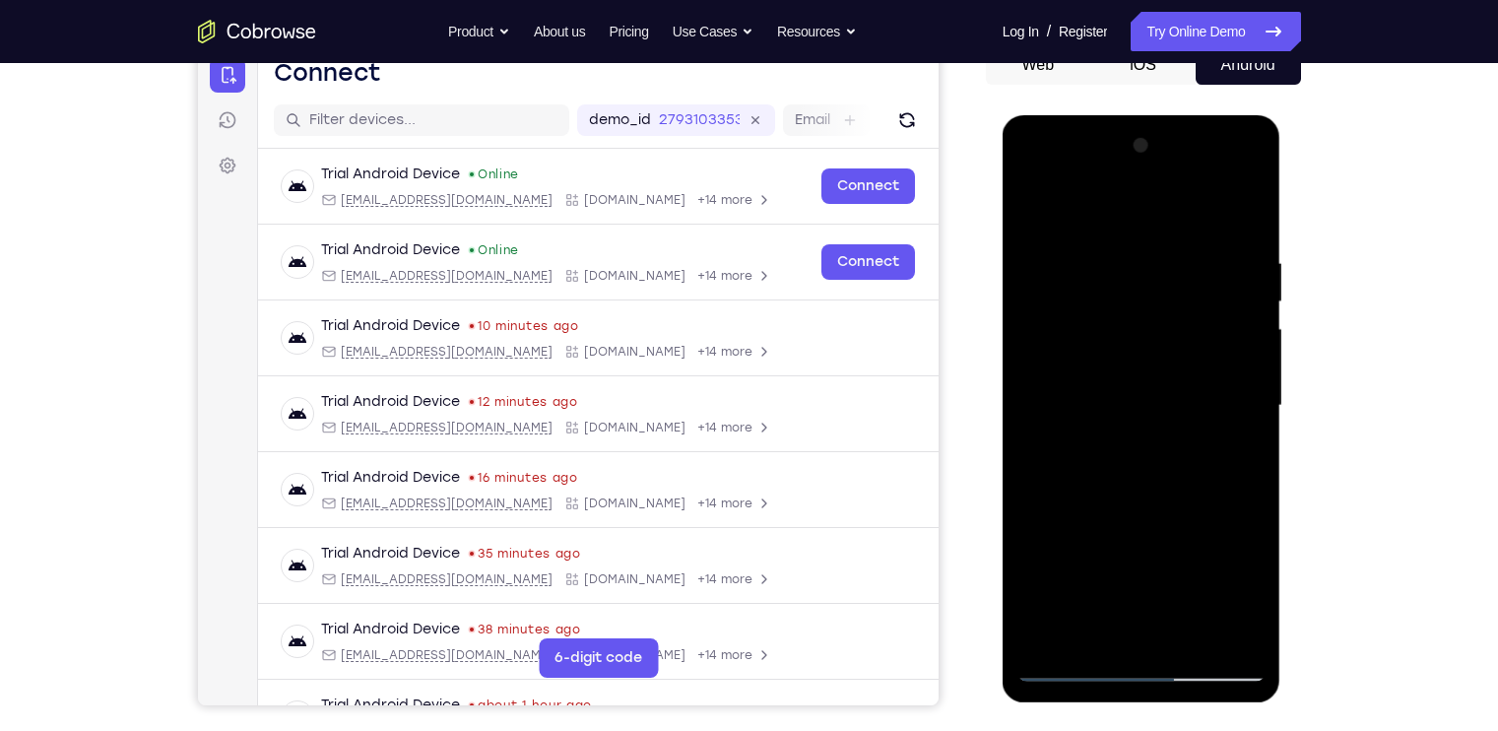
click at [1193, 373] on div at bounding box center [1141, 405] width 248 height 551
drag, startPoint x: 1178, startPoint y: 548, endPoint x: 1201, endPoint y: 325, distance: 224.8
click at [1201, 325] on div at bounding box center [1141, 405] width 248 height 551
drag, startPoint x: 1174, startPoint y: 519, endPoint x: 1151, endPoint y: 310, distance: 210.0
click at [1151, 310] on div at bounding box center [1141, 405] width 248 height 551
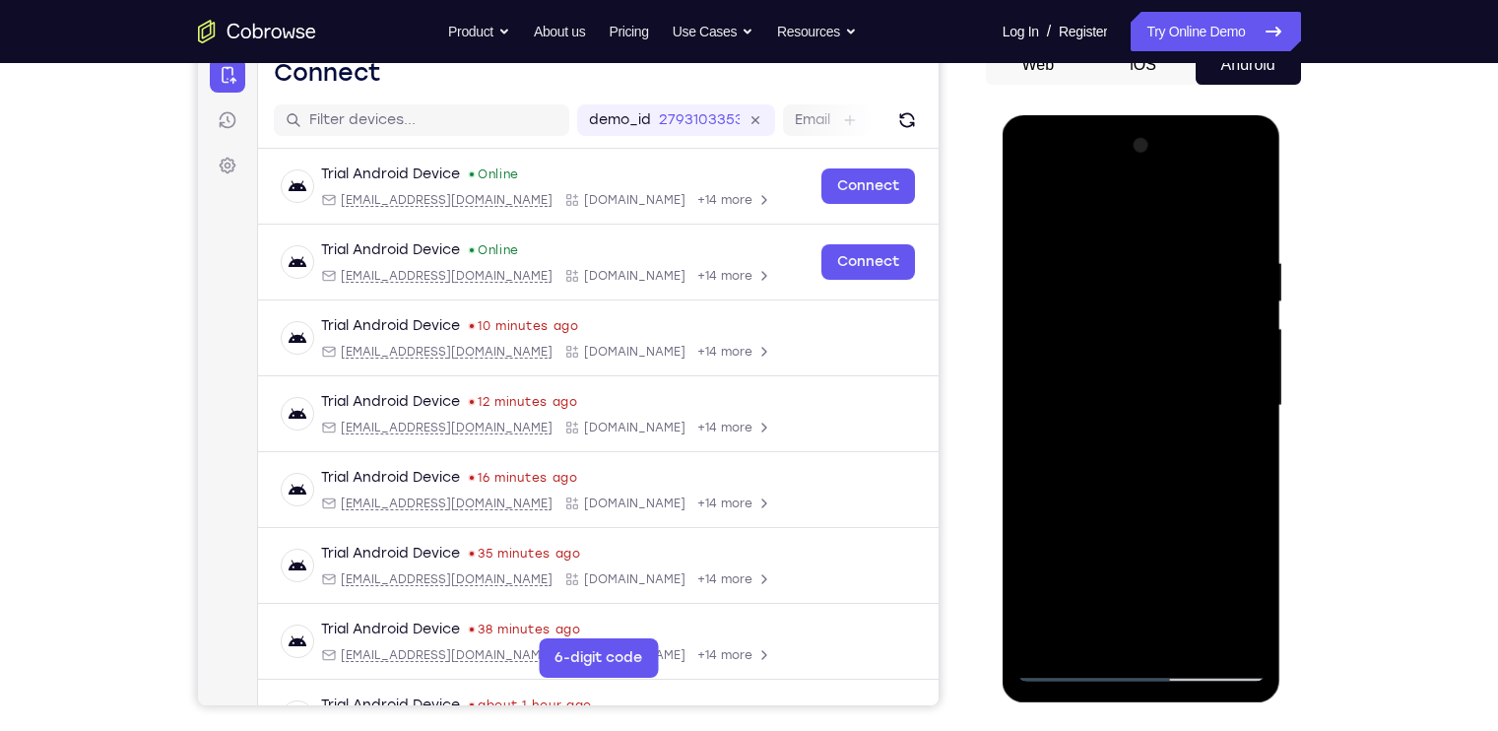
drag, startPoint x: 1155, startPoint y: 447, endPoint x: 1150, endPoint y: 298, distance: 148.8
click at [1150, 298] on div at bounding box center [1141, 405] width 248 height 551
drag, startPoint x: 1142, startPoint y: 519, endPoint x: 1122, endPoint y: 329, distance: 191.2
click at [1122, 329] on div at bounding box center [1141, 405] width 248 height 551
drag, startPoint x: 1085, startPoint y: 528, endPoint x: 1091, endPoint y: 336, distance: 192.1
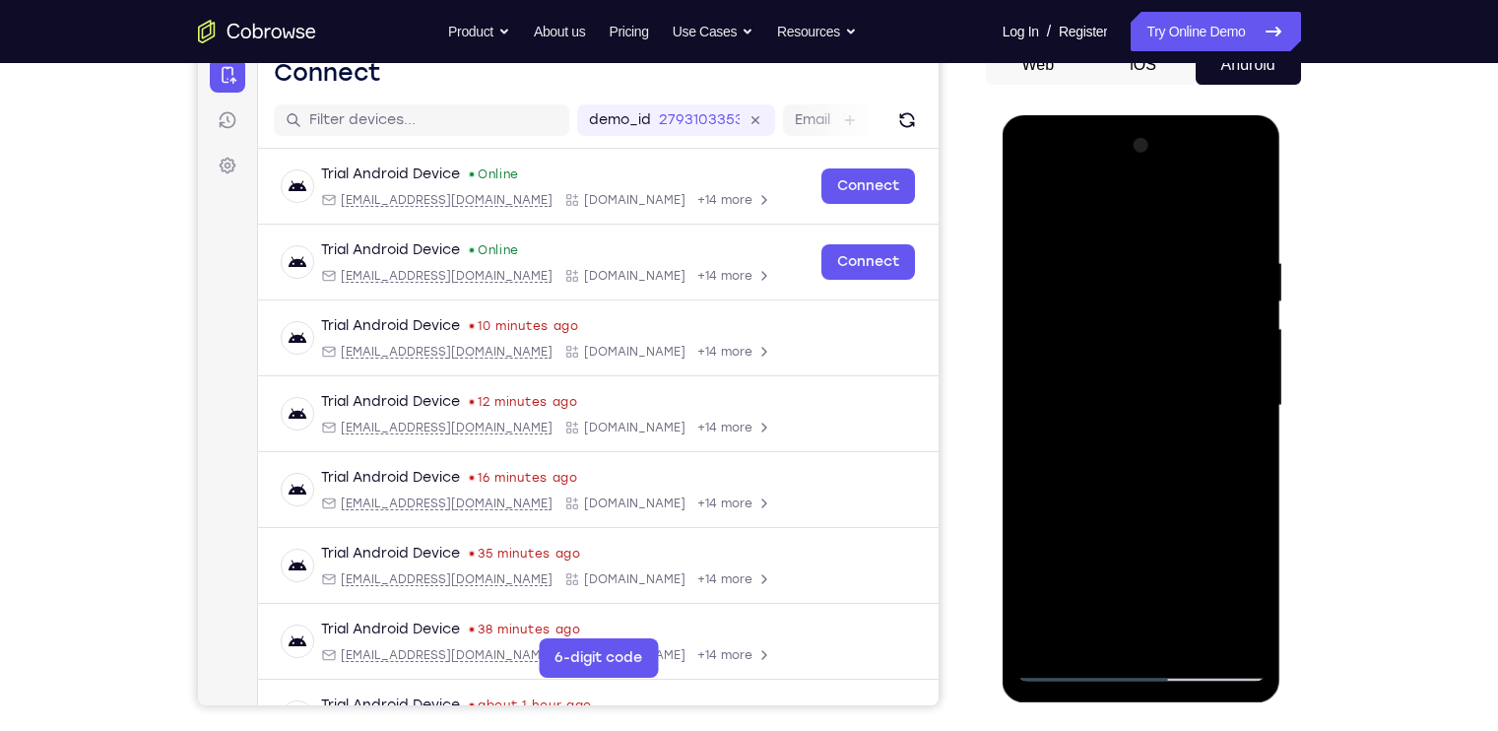
click at [1091, 336] on div at bounding box center [1141, 405] width 248 height 551
drag, startPoint x: 1052, startPoint y: 601, endPoint x: 1056, endPoint y: 420, distance: 180.2
click at [1056, 420] on div at bounding box center [1141, 405] width 248 height 551
drag, startPoint x: 1056, startPoint y: 540, endPoint x: 1043, endPoint y: 374, distance: 165.9
click at [1043, 374] on div at bounding box center [1141, 405] width 248 height 551
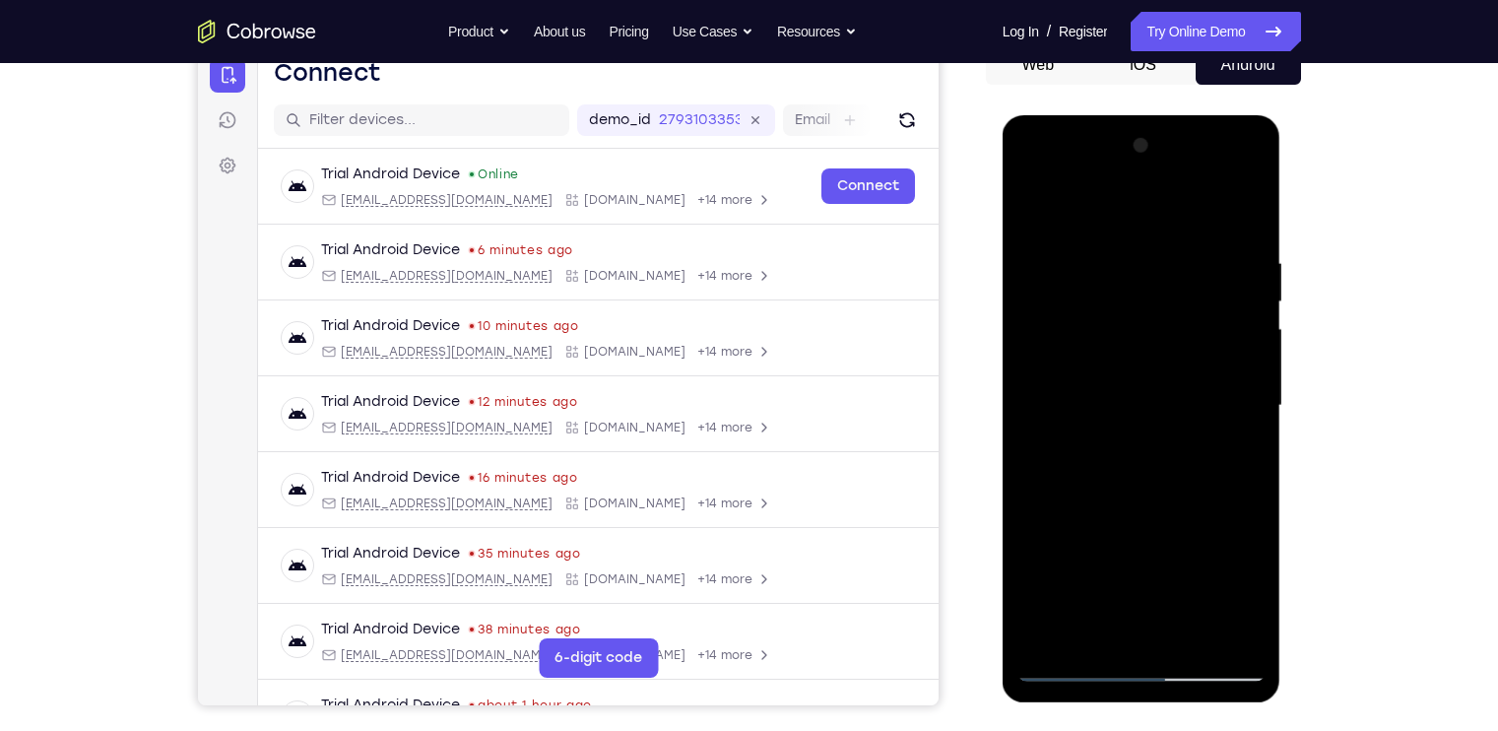
drag, startPoint x: 1070, startPoint y: 542, endPoint x: 1039, endPoint y: 317, distance: 226.7
click at [1039, 317] on div at bounding box center [1141, 405] width 248 height 551
click at [1232, 640] on div at bounding box center [1141, 405] width 248 height 551
drag, startPoint x: 1201, startPoint y: 484, endPoint x: 1205, endPoint y: 634, distance: 149.7
click at [1205, 634] on div at bounding box center [1141, 405] width 248 height 551
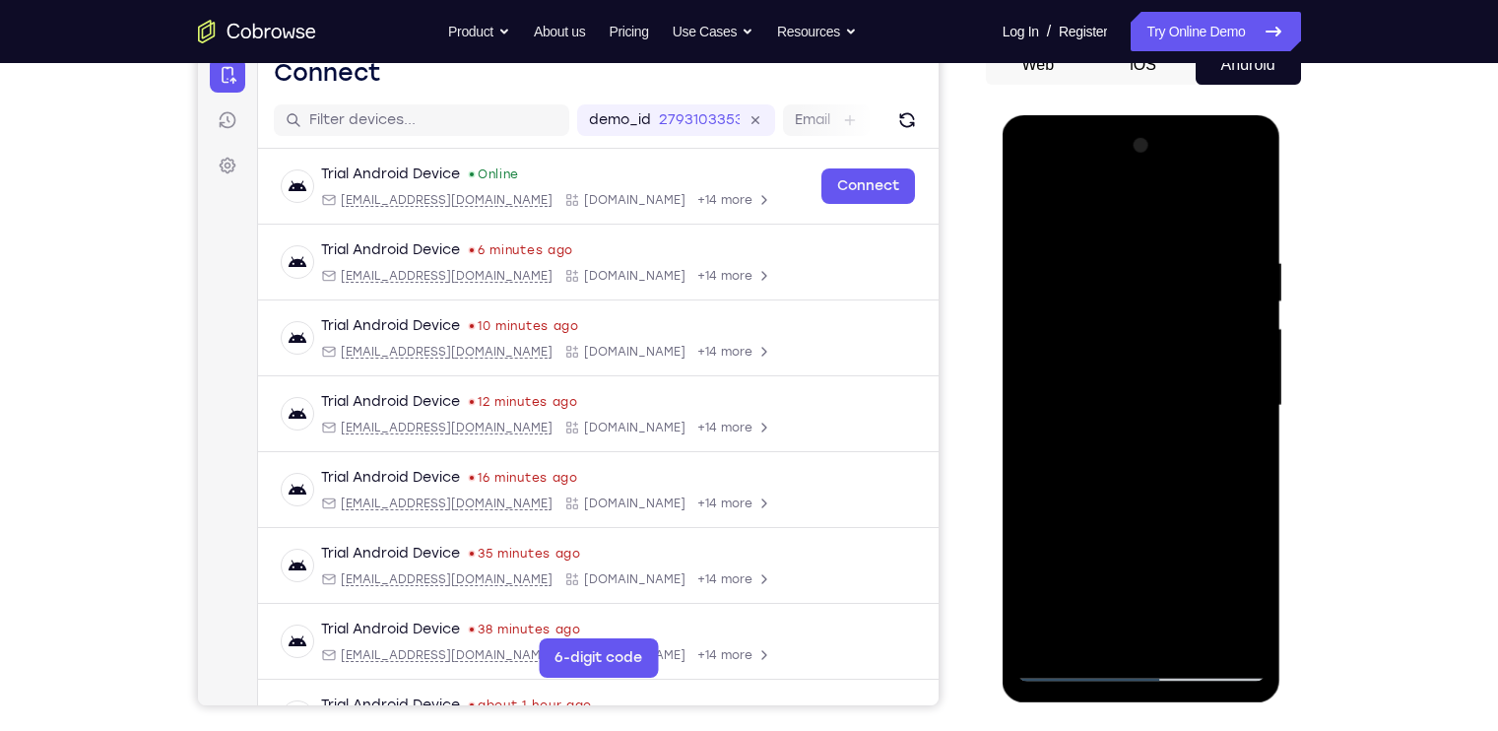
drag, startPoint x: 1215, startPoint y: 442, endPoint x: 1205, endPoint y: 612, distance: 169.7
click at [1205, 612] on div at bounding box center [1141, 405] width 248 height 551
drag, startPoint x: 1206, startPoint y: 387, endPoint x: 1194, endPoint y: 517, distance: 130.5
click at [1194, 517] on div at bounding box center [1141, 405] width 248 height 551
drag, startPoint x: 1215, startPoint y: 343, endPoint x: 1206, endPoint y: 540, distance: 197.1
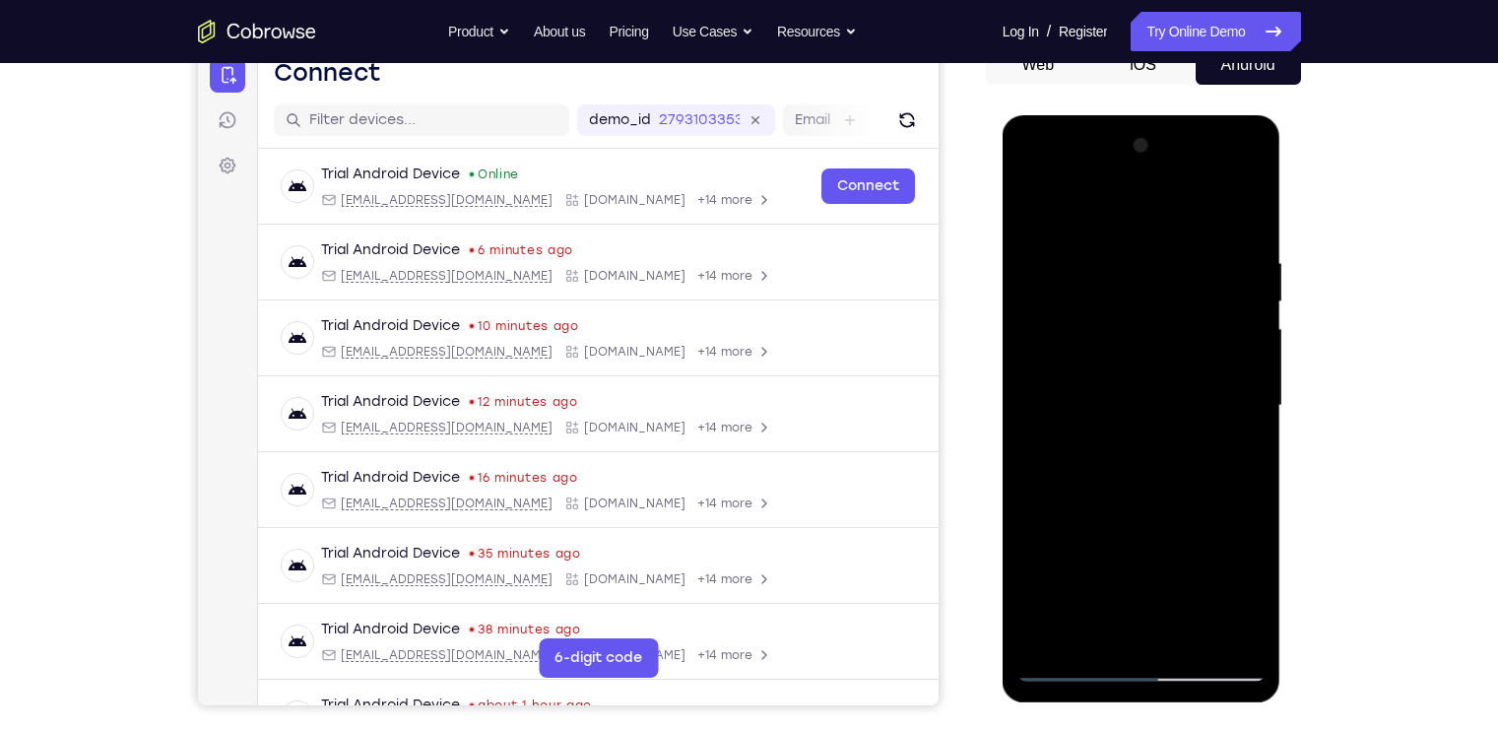
click at [1206, 540] on div at bounding box center [1141, 405] width 248 height 551
drag, startPoint x: 1224, startPoint y: 394, endPoint x: 1221, endPoint y: 552, distance: 158.6
click at [1221, 552] on div at bounding box center [1141, 405] width 248 height 551
drag, startPoint x: 1192, startPoint y: 392, endPoint x: 1187, endPoint y: 506, distance: 114.3
click at [1187, 506] on div at bounding box center [1141, 405] width 248 height 551
